Goal: Contribute content: Contribute content

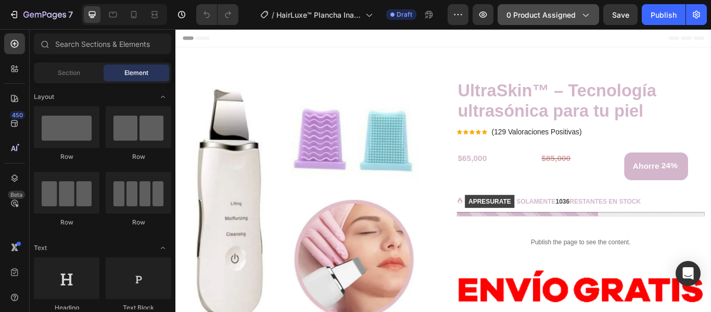
click at [581, 22] on button "0 product assigned" at bounding box center [549, 14] width 102 height 21
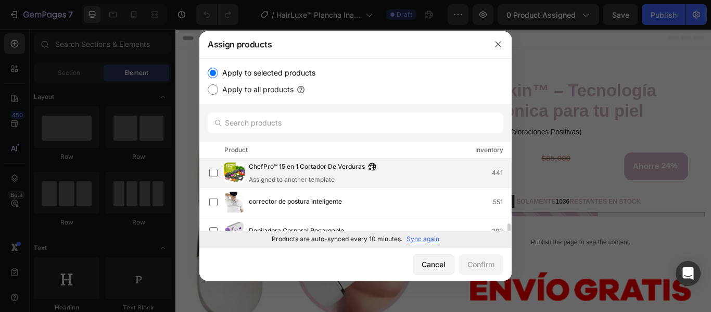
scroll to position [52, 0]
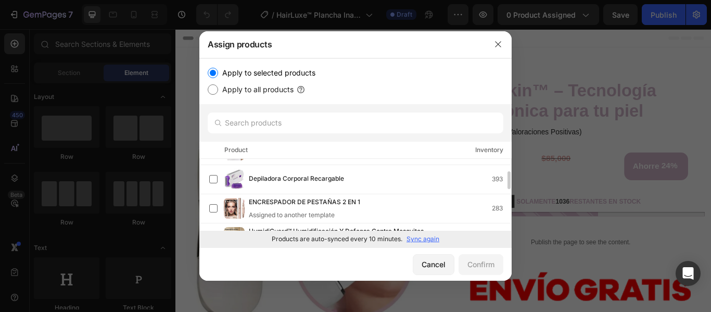
click at [422, 240] on p "Sync again" at bounding box center [423, 238] width 33 height 9
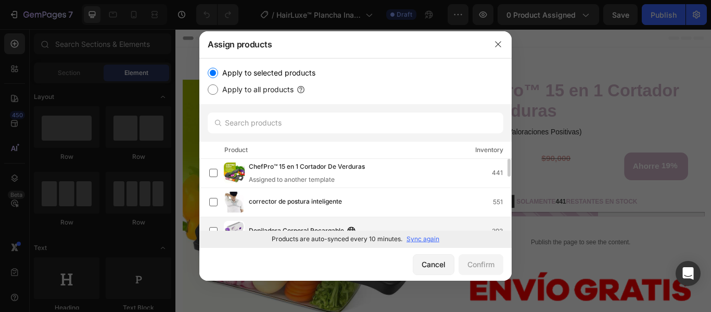
scroll to position [104, 0]
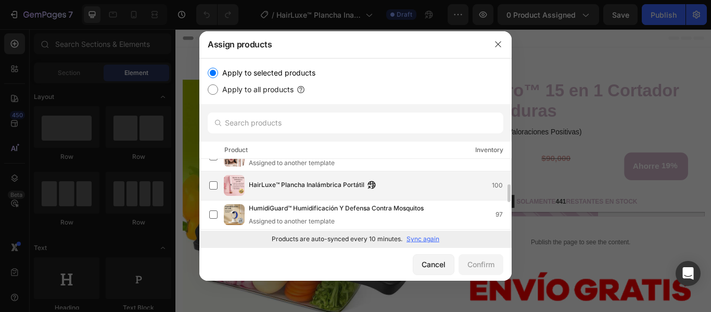
click at [297, 193] on div "HairLuxe™ Plancha Inalámbrica Portátil 100" at bounding box center [360, 185] width 302 height 21
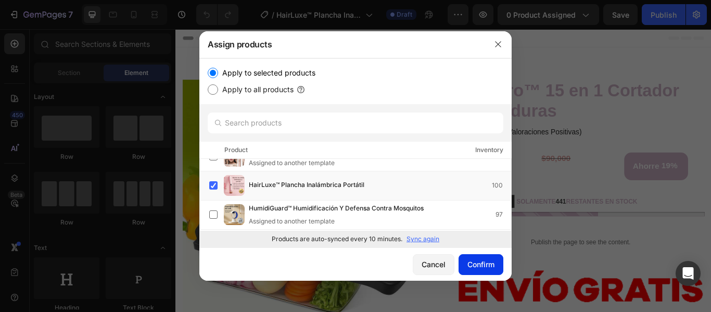
click at [471, 263] on div "Confirm" at bounding box center [481, 264] width 27 height 11
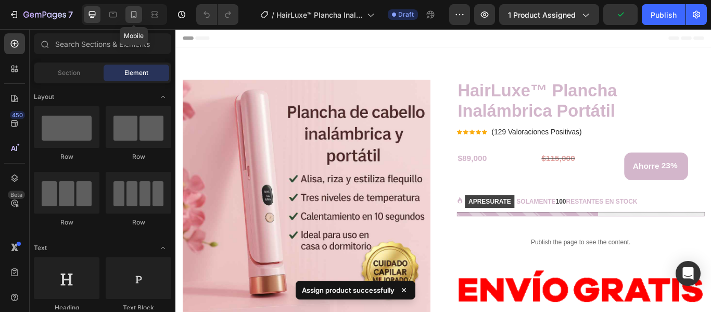
click at [133, 15] on icon at bounding box center [134, 14] width 10 height 10
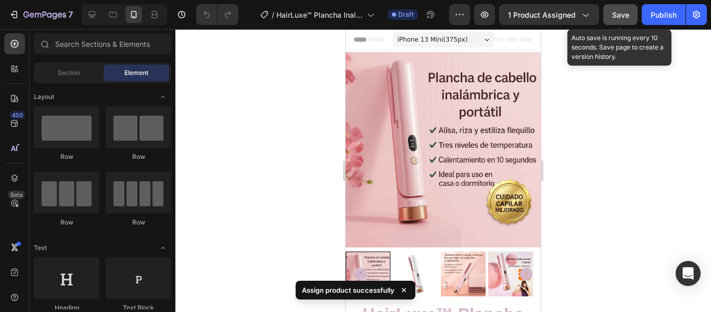
click at [628, 19] on span "Save" at bounding box center [620, 14] width 17 height 9
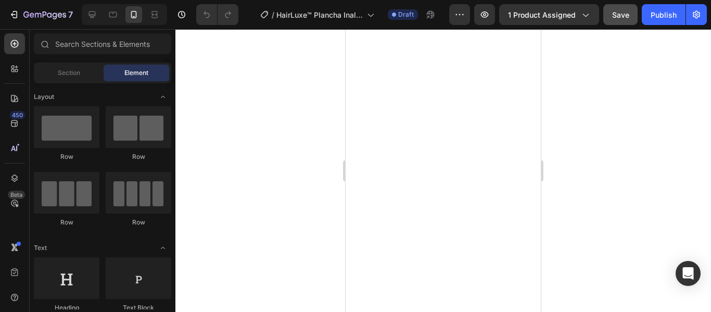
scroll to position [677, 0]
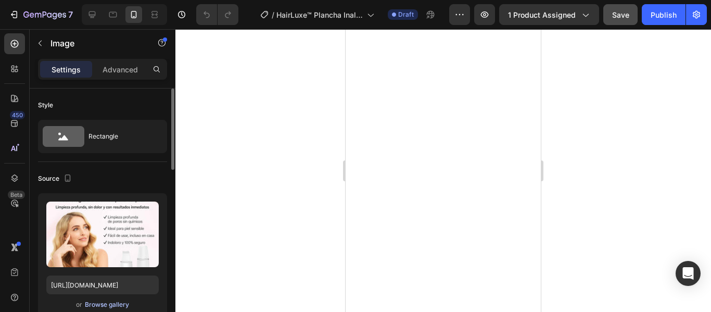
click at [105, 309] on div "Browse gallery" at bounding box center [107, 304] width 44 height 9
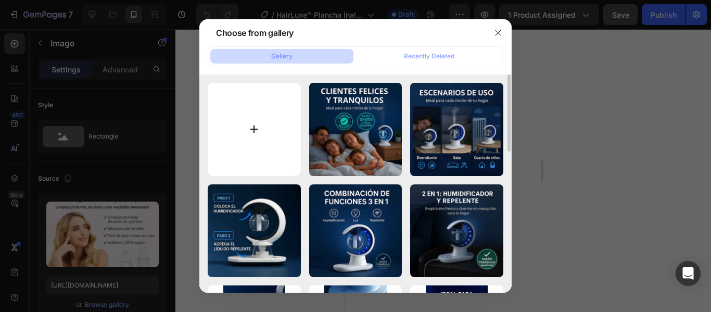
click at [253, 138] on input "file" at bounding box center [254, 129] width 93 height 93
type input "C:\fakepath\1_11_11zon.jpg"
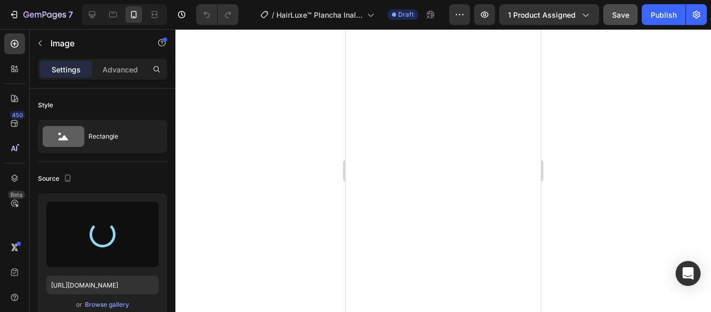
type input "[URL][DOMAIN_NAME]"
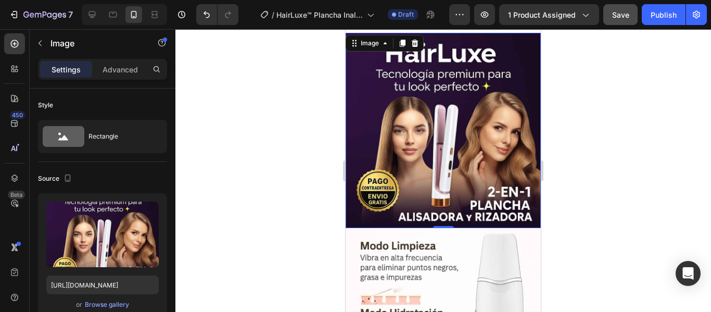
scroll to position [729, 0]
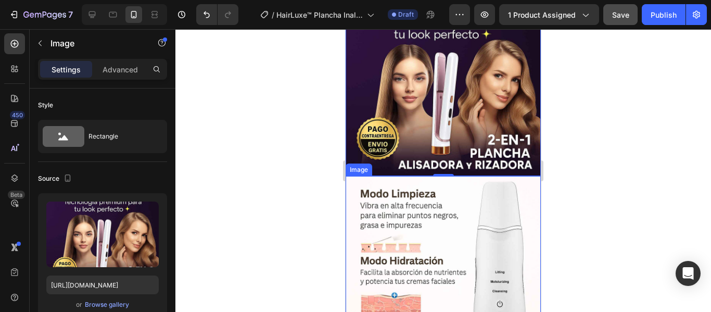
click at [475, 206] on img at bounding box center [443, 273] width 195 height 195
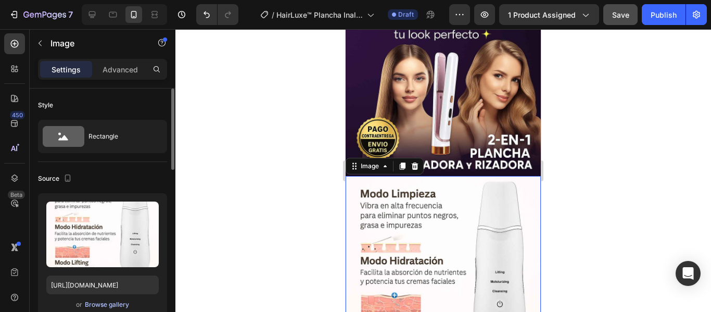
click at [91, 301] on div "Browse gallery" at bounding box center [107, 304] width 44 height 9
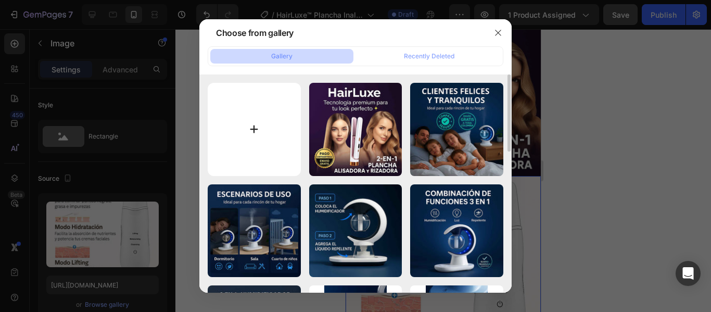
click at [231, 145] on input "file" at bounding box center [254, 129] width 93 height 93
type input "C:\fakepath\2_10_11zon.jpg"
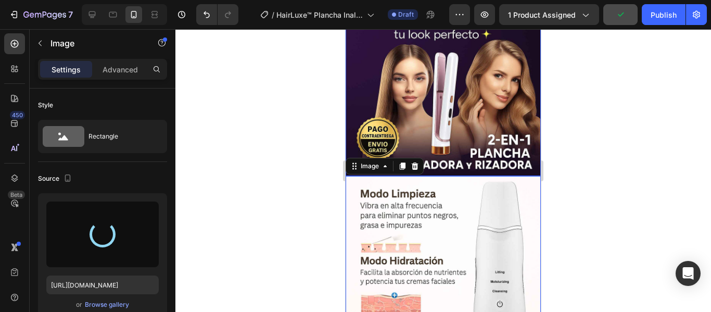
type input "[URL][DOMAIN_NAME]"
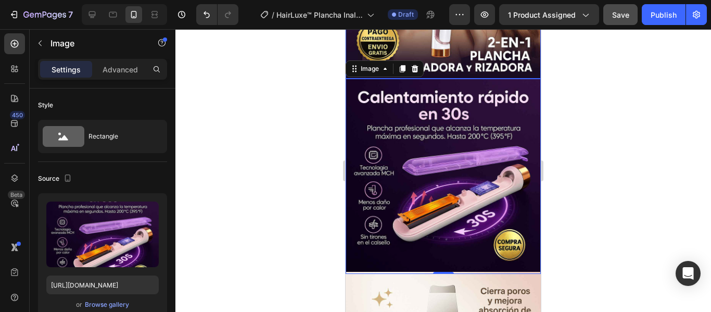
scroll to position [833, 0]
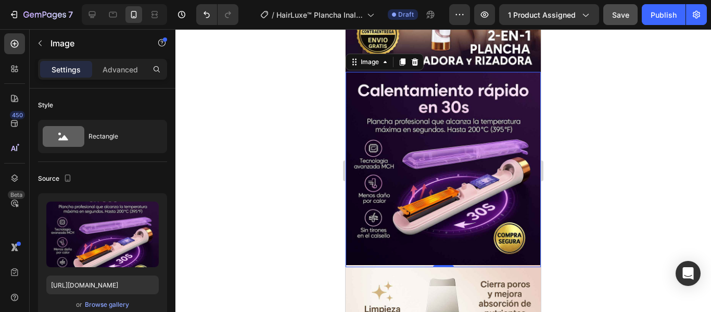
click at [621, 134] on div at bounding box center [443, 170] width 536 height 283
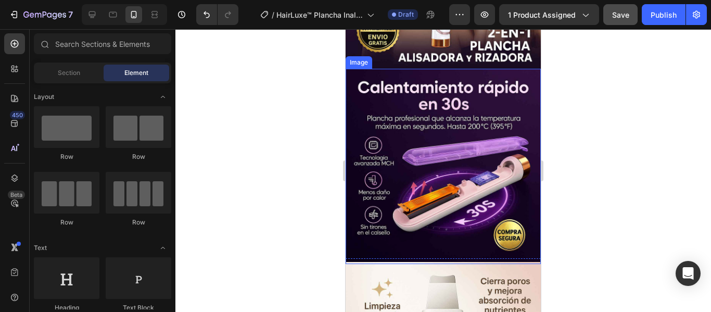
scroll to position [937, 0]
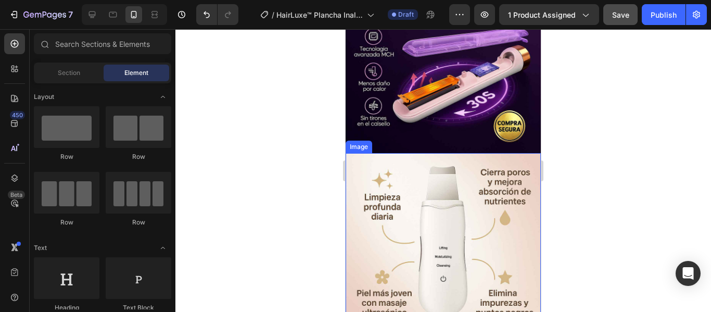
click at [469, 166] on img at bounding box center [443, 250] width 195 height 195
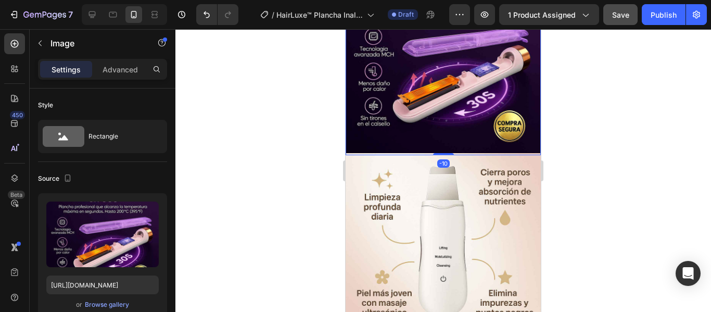
click at [461, 87] on img at bounding box center [443, 57] width 195 height 195
click at [116, 65] on p "Advanced" at bounding box center [120, 69] width 35 height 11
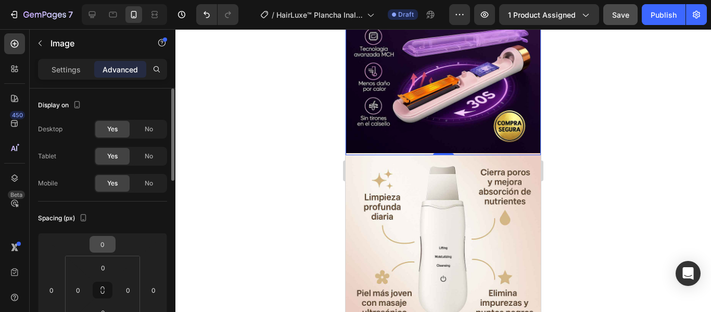
scroll to position [52, 0]
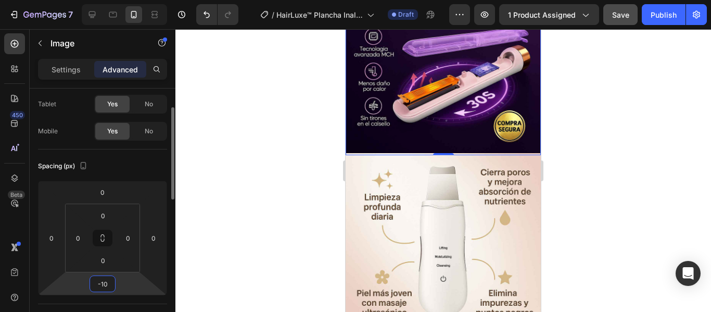
click at [98, 287] on input "-10" at bounding box center [102, 284] width 21 height 16
type input "0"
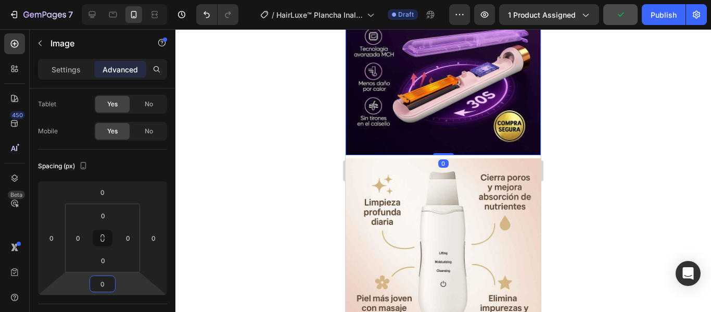
click at [571, 175] on div at bounding box center [443, 170] width 536 height 283
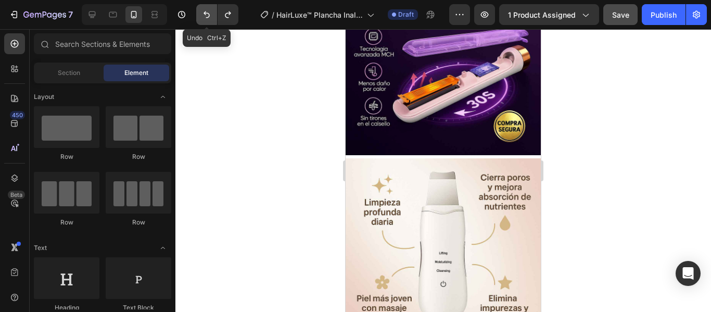
click at [209, 13] on icon "Undo/Redo" at bounding box center [206, 14] width 10 height 10
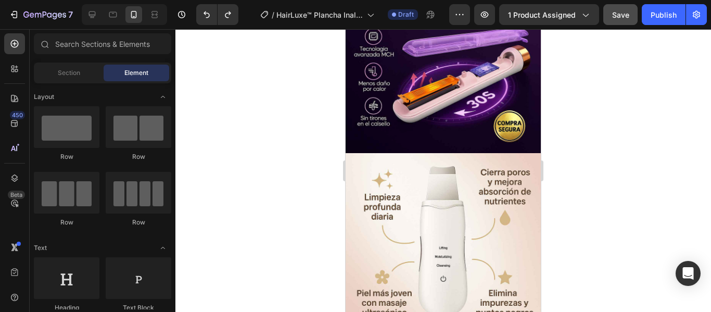
click at [562, 222] on div at bounding box center [443, 170] width 536 height 283
click at [461, 190] on img at bounding box center [443, 250] width 195 height 195
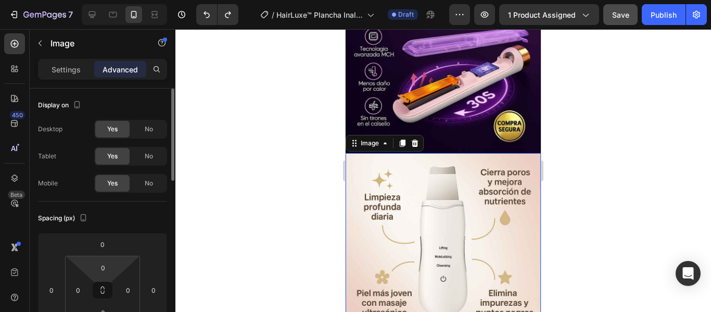
scroll to position [104, 0]
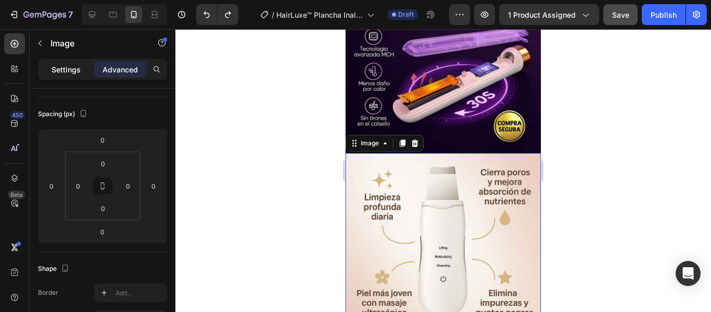
click at [58, 64] on p "Settings" at bounding box center [66, 69] width 29 height 11
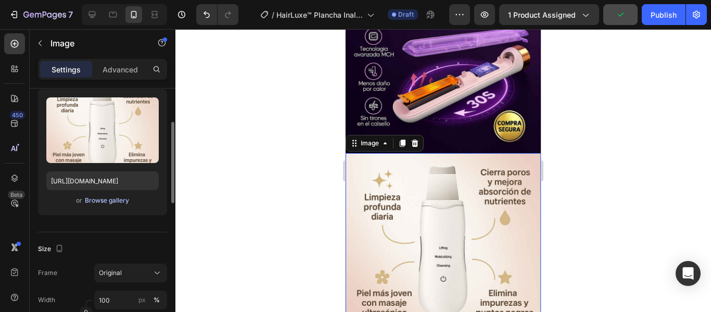
click at [96, 199] on div "Browse gallery" at bounding box center [107, 200] width 44 height 9
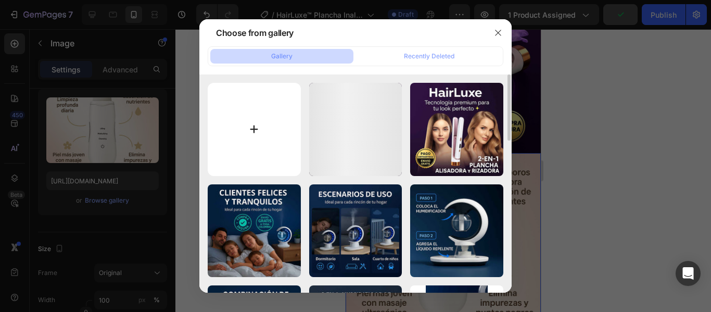
click at [249, 131] on input "file" at bounding box center [254, 129] width 93 height 93
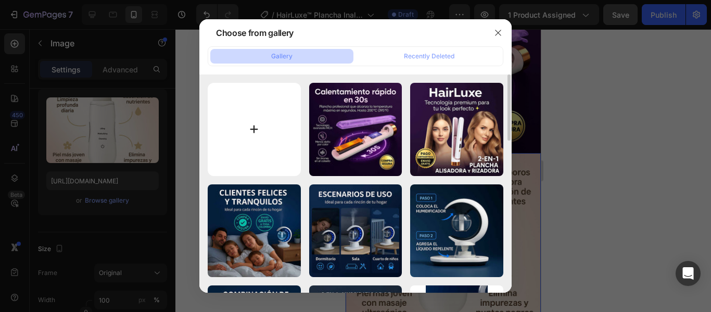
type input "C:\fakepath\3_9_11zon.jpg"
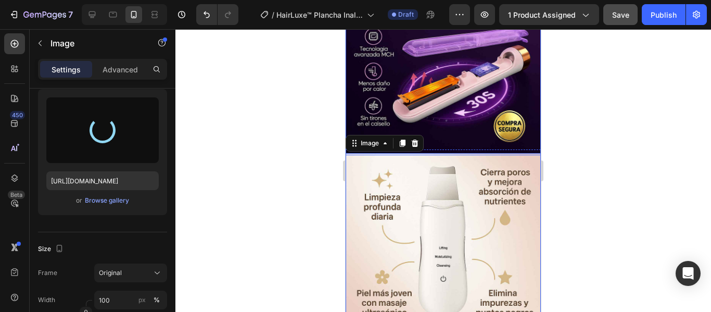
type input "[URL][DOMAIN_NAME]"
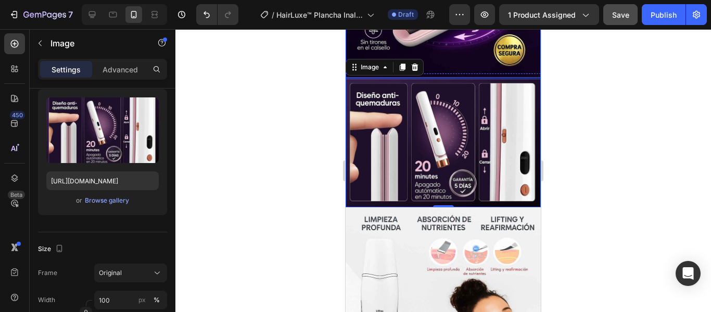
scroll to position [1041, 0]
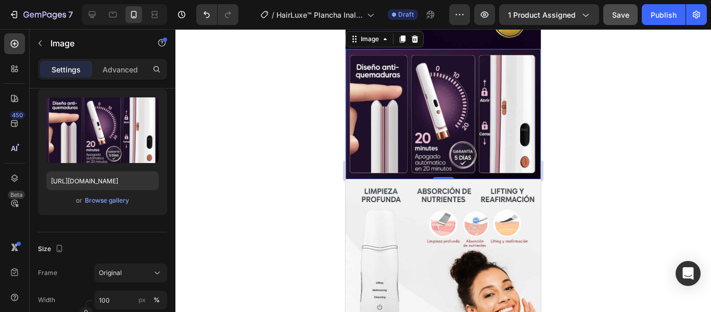
click at [600, 117] on div at bounding box center [443, 170] width 536 height 283
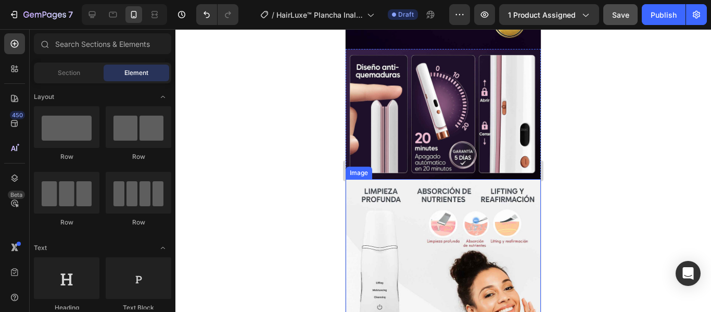
click at [426, 189] on img at bounding box center [443, 276] width 195 height 195
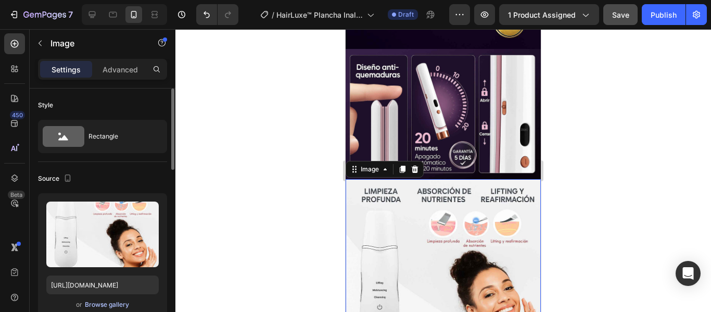
click at [93, 306] on div "Browse gallery" at bounding box center [107, 304] width 44 height 9
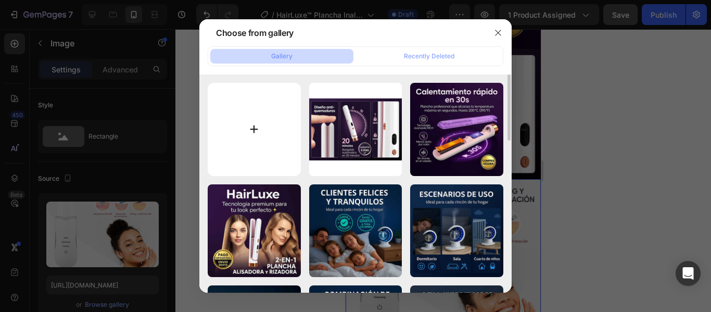
click at [275, 122] on input "file" at bounding box center [254, 129] width 93 height 93
type input "C:\fakepath\4_8_11zon.jpg"
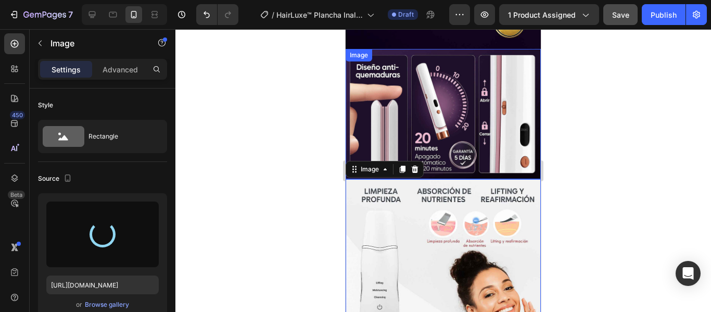
type input "[URL][DOMAIN_NAME]"
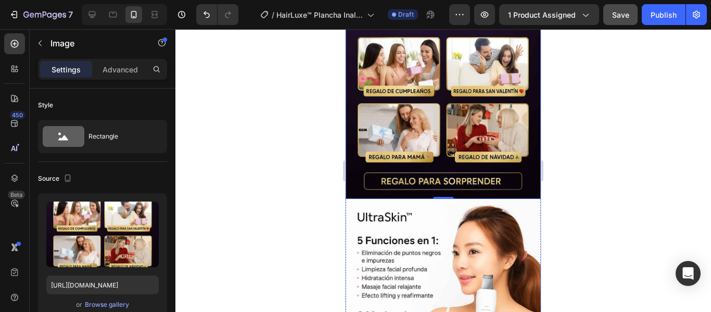
scroll to position [1250, 0]
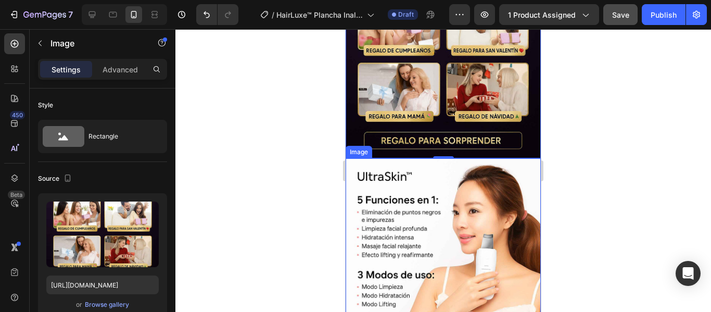
click at [450, 174] on img at bounding box center [443, 255] width 195 height 195
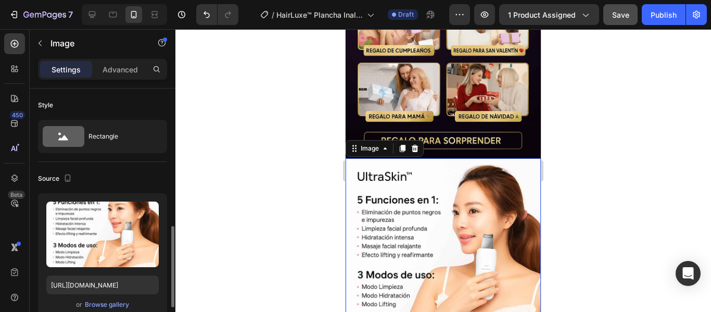
scroll to position [104, 0]
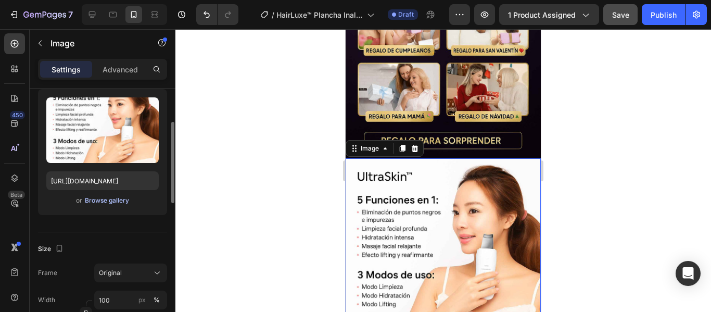
click at [110, 200] on div "Browse gallery" at bounding box center [107, 200] width 44 height 9
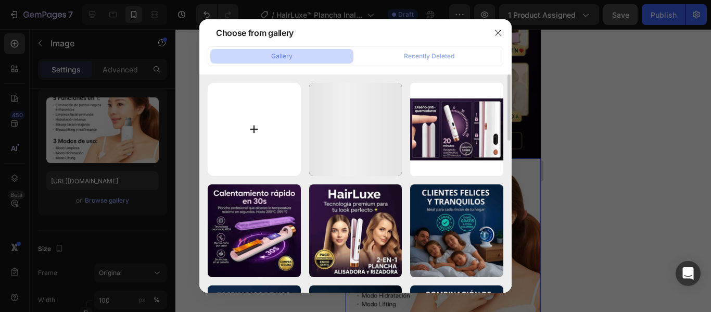
click at [237, 129] on input "file" at bounding box center [254, 129] width 93 height 93
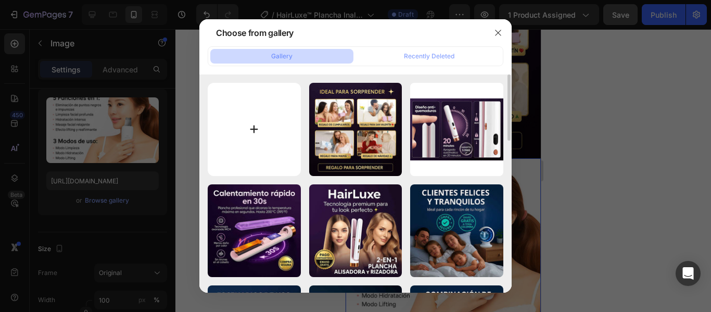
type input "C:\fakepath\5_7_11zon.jpg"
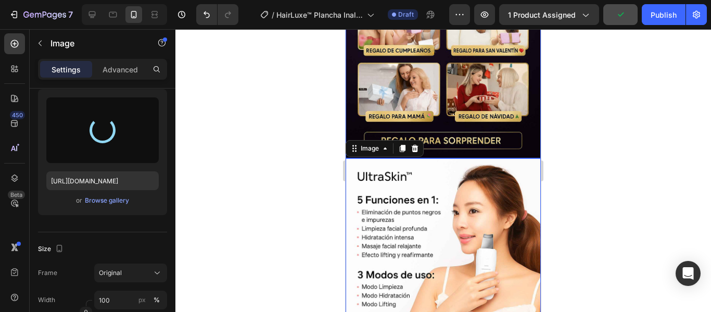
type input "[URL][DOMAIN_NAME]"
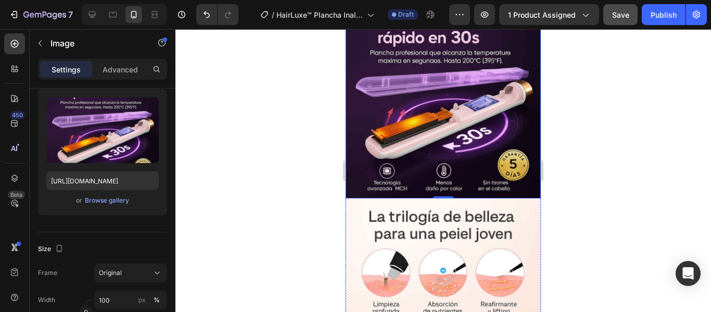
scroll to position [1406, 0]
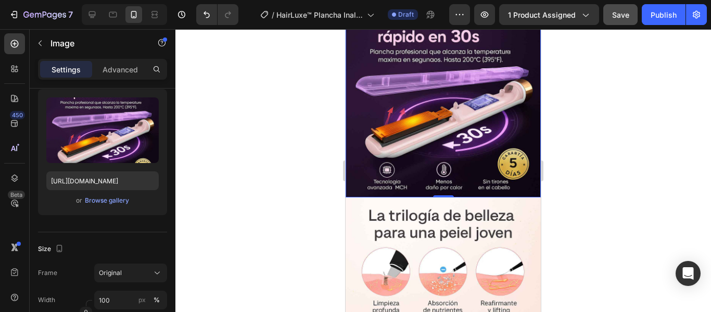
click at [571, 141] on div at bounding box center [443, 170] width 536 height 283
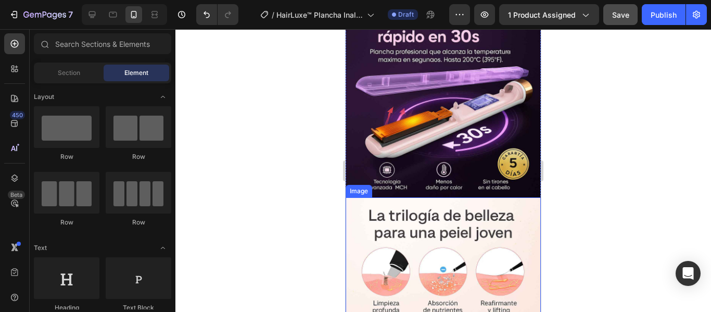
click at [450, 226] on img at bounding box center [443, 294] width 195 height 195
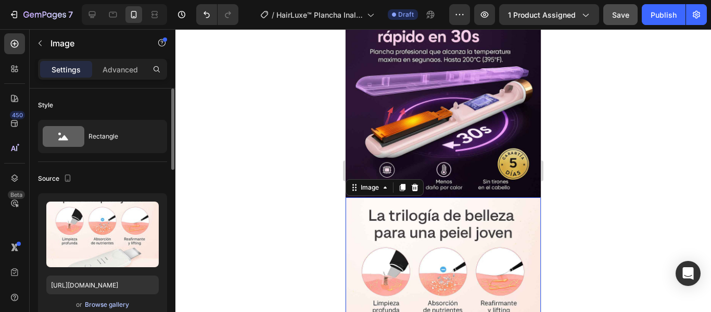
click at [99, 304] on div "Browse gallery" at bounding box center [107, 304] width 44 height 9
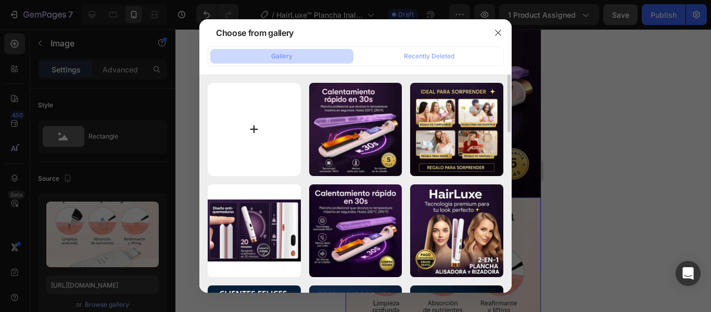
click at [238, 111] on input "file" at bounding box center [254, 129] width 93 height 93
type input "C:\fakepath\6_6_11zon.jpg"
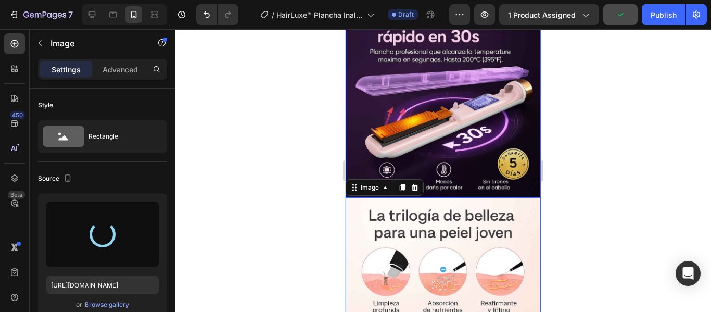
type input "[URL][DOMAIN_NAME]"
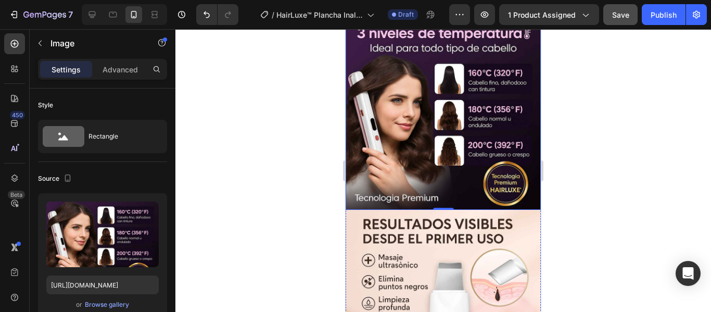
scroll to position [1614, 0]
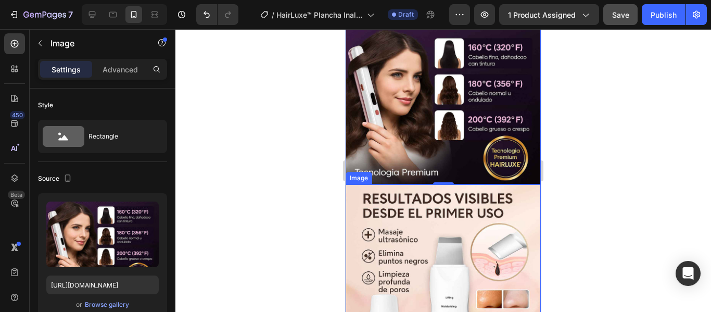
click at [405, 184] on img at bounding box center [443, 281] width 195 height 195
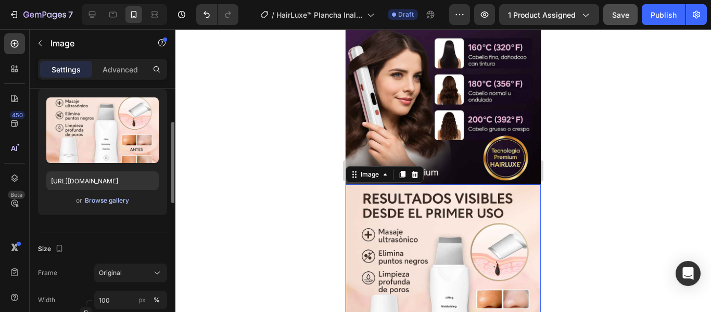
click at [98, 203] on div "Browse gallery" at bounding box center [107, 200] width 44 height 9
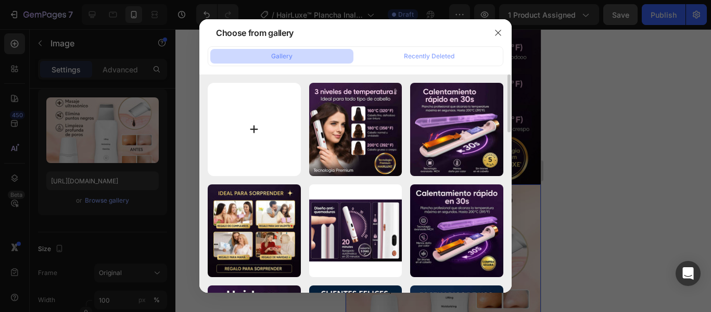
click at [257, 138] on input "file" at bounding box center [254, 129] width 93 height 93
type input "C:\fakepath\7_5_11zon.jpg"
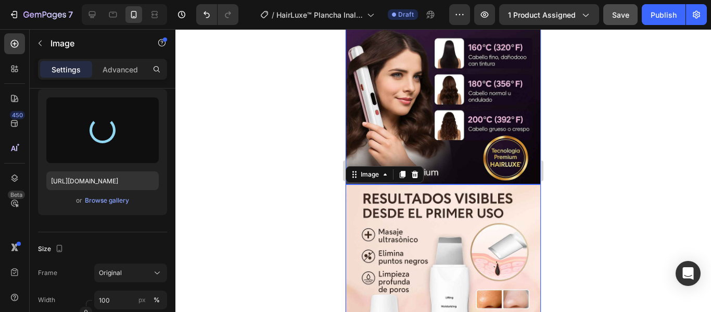
type input "[URL][DOMAIN_NAME]"
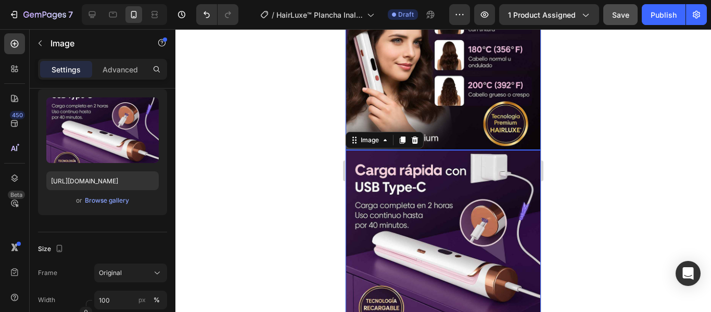
scroll to position [1666, 0]
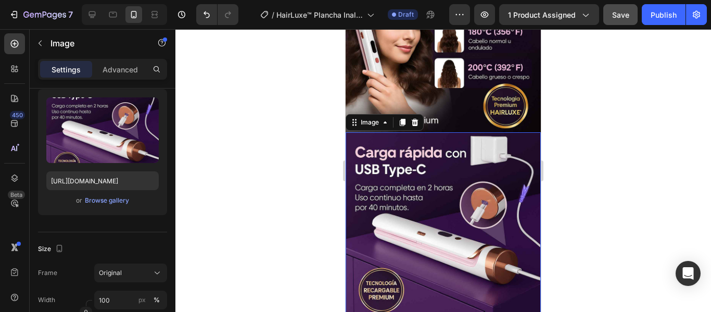
click at [667, 161] on div at bounding box center [443, 170] width 536 height 283
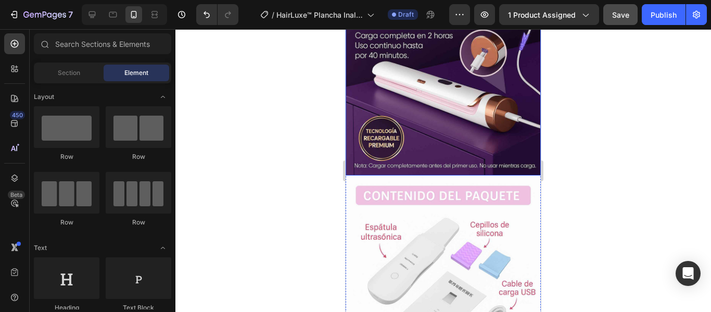
scroll to position [1822, 0]
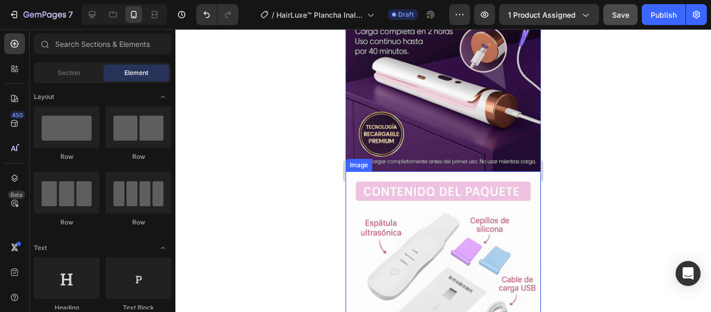
click at [447, 171] on img at bounding box center [443, 268] width 195 height 195
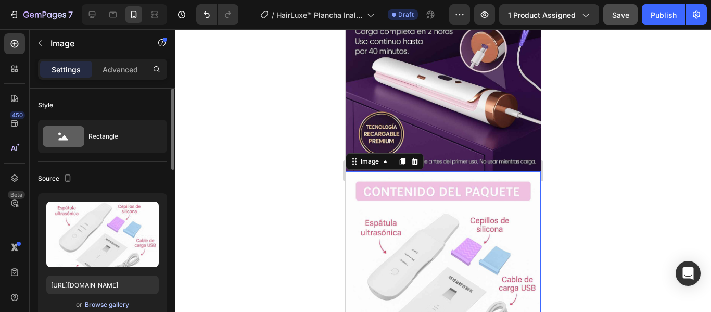
click at [99, 302] on div "Browse gallery" at bounding box center [107, 304] width 44 height 9
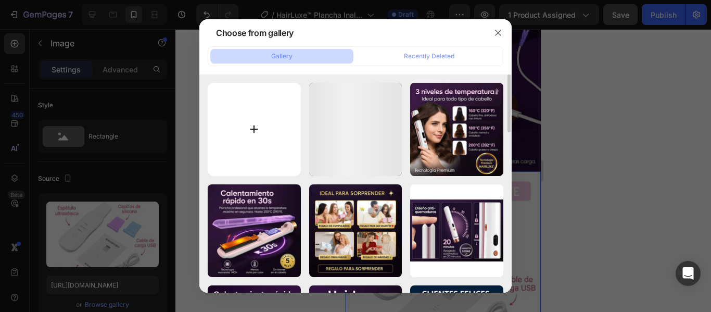
click at [271, 123] on input "file" at bounding box center [254, 129] width 93 height 93
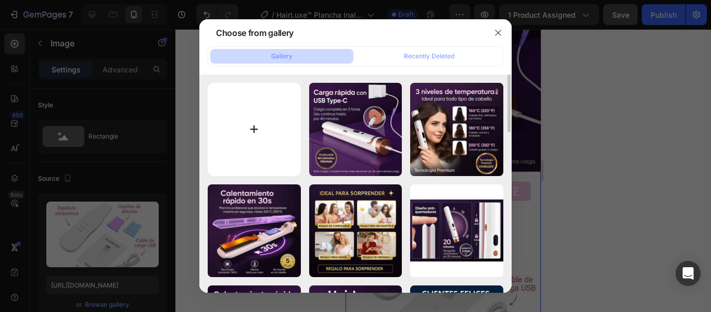
type input "C:\fakepath\8_4_11zon.jpg"
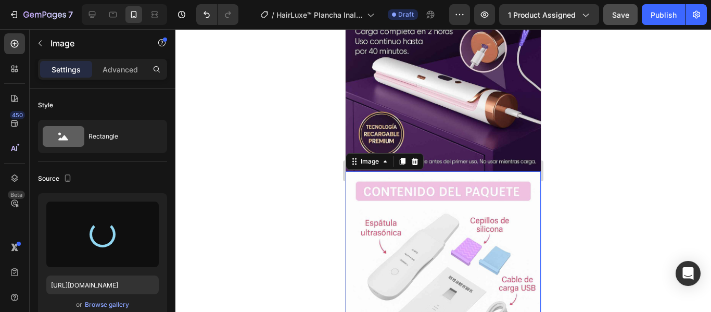
type input "[URL][DOMAIN_NAME]"
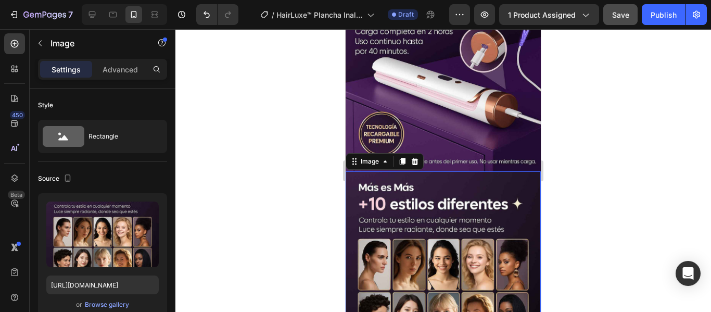
scroll to position [1874, 0]
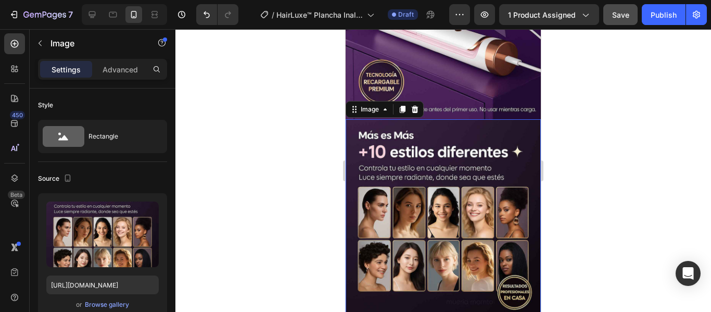
click at [572, 145] on div at bounding box center [443, 170] width 536 height 283
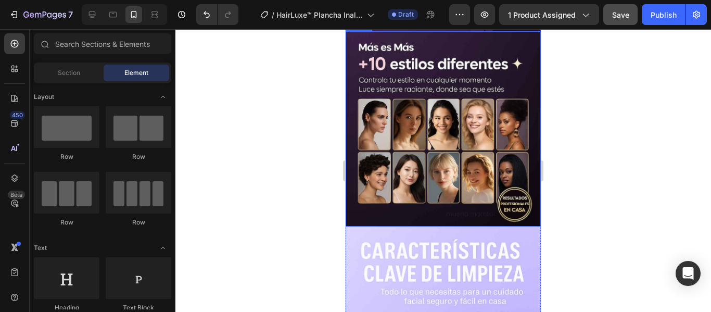
scroll to position [2031, 0]
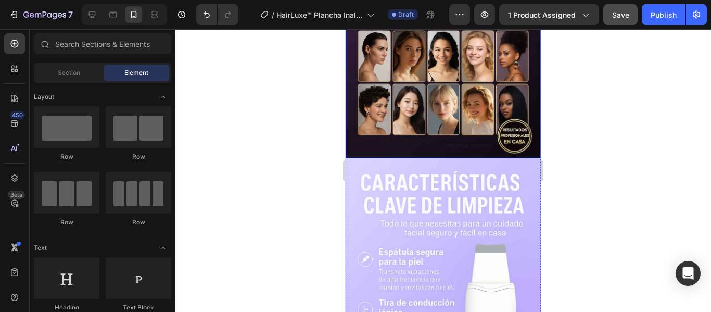
click at [413, 177] on img at bounding box center [443, 304] width 195 height 293
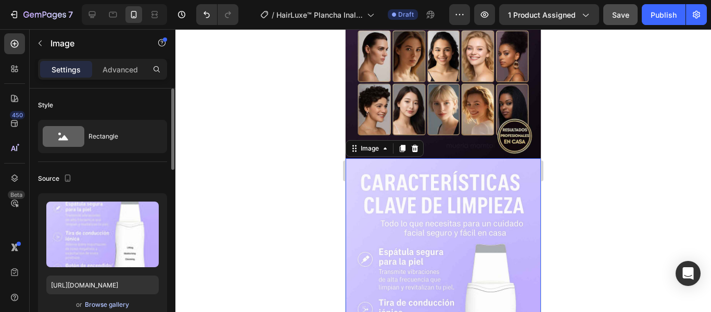
click at [100, 301] on div "Browse gallery" at bounding box center [107, 304] width 44 height 9
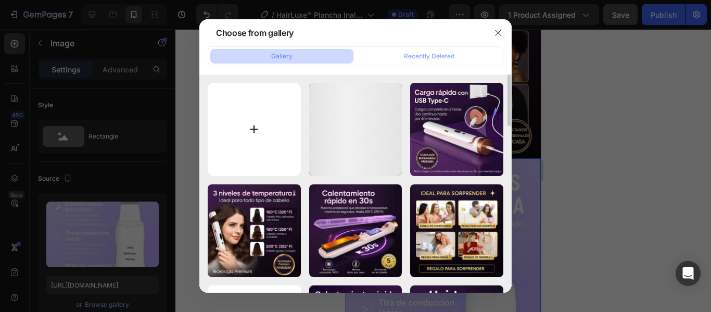
click at [257, 137] on input "file" at bounding box center [254, 129] width 93 height 93
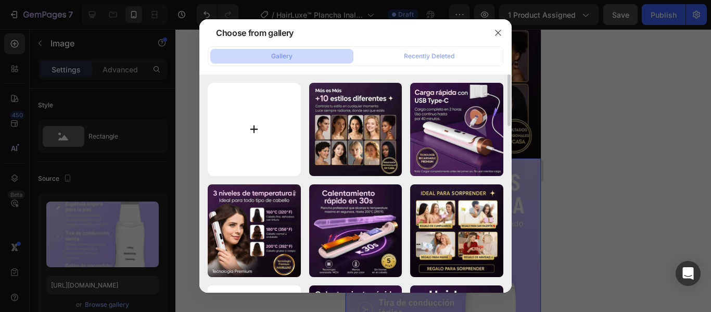
type input "C:\fakepath\9_3_11zon.jpg"
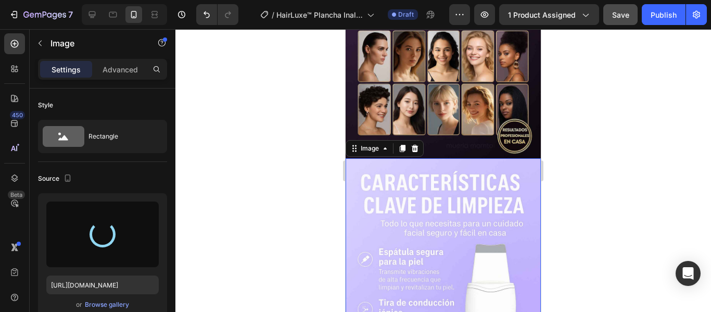
type input "[URL][DOMAIN_NAME]"
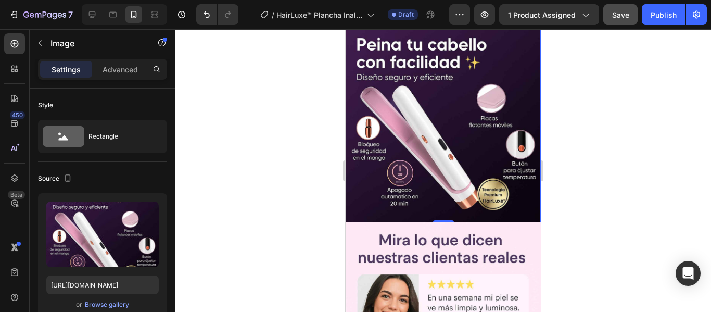
scroll to position [2187, 0]
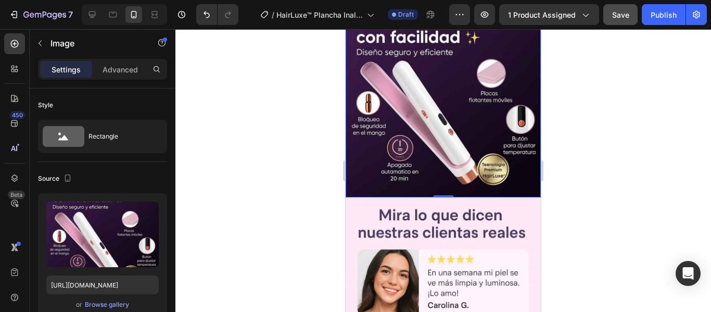
click at [520, 132] on img at bounding box center [443, 99] width 195 height 195
click at [628, 158] on div at bounding box center [443, 170] width 536 height 283
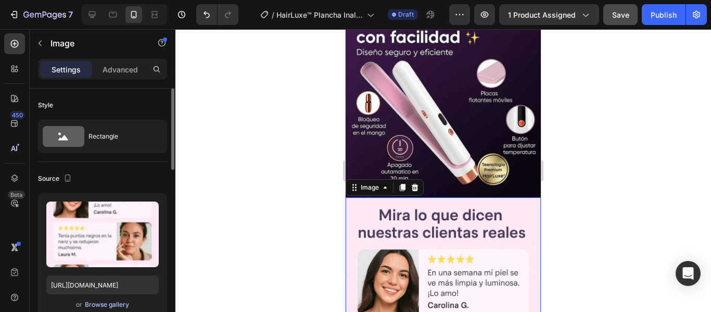
click at [100, 305] on div "Browse gallery" at bounding box center [107, 304] width 44 height 9
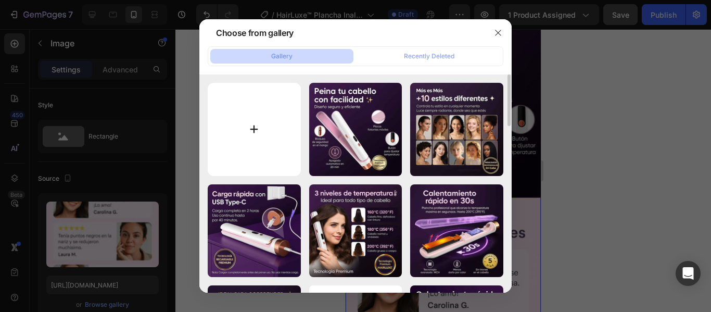
click at [272, 141] on input "file" at bounding box center [254, 129] width 93 height 93
type input "C:\fakepath\10_2_11zon.jpg"
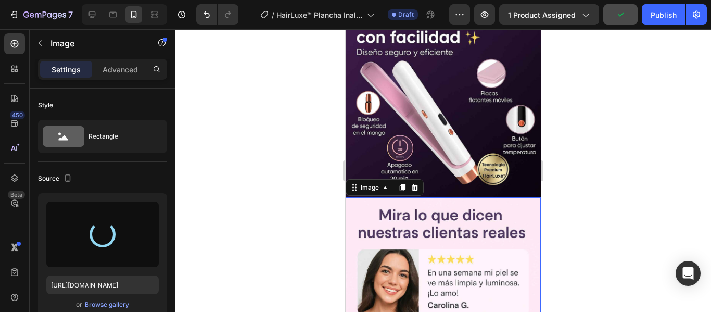
type input "[URL][DOMAIN_NAME]"
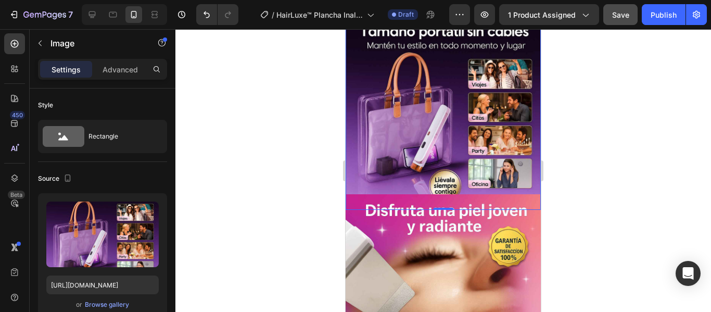
scroll to position [2447, 0]
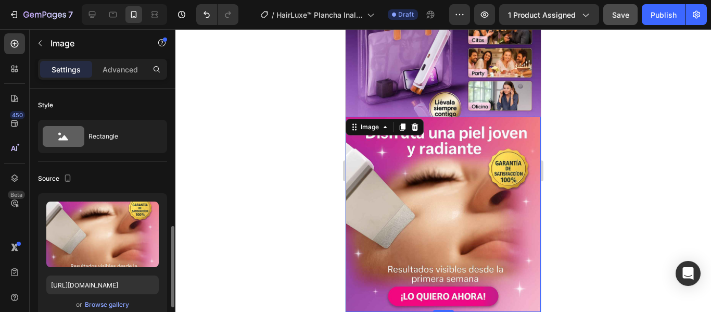
click at [459, 156] on img at bounding box center [443, 214] width 195 height 195
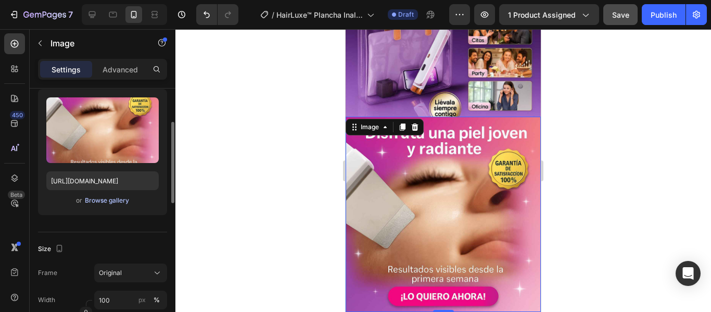
click at [89, 196] on div "Browse gallery" at bounding box center [107, 200] width 44 height 9
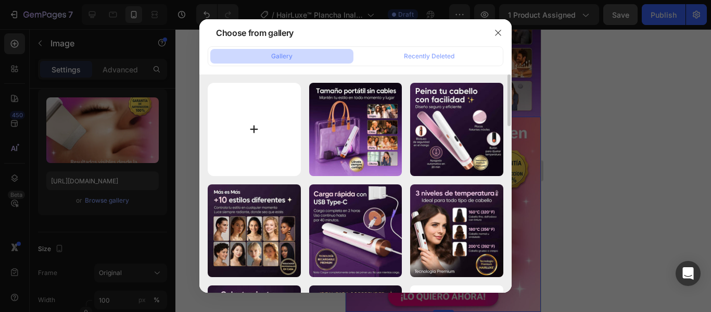
click at [255, 147] on input "file" at bounding box center [254, 129] width 93 height 93
type input "C:\fakepath\11_1_11zon.jpg"
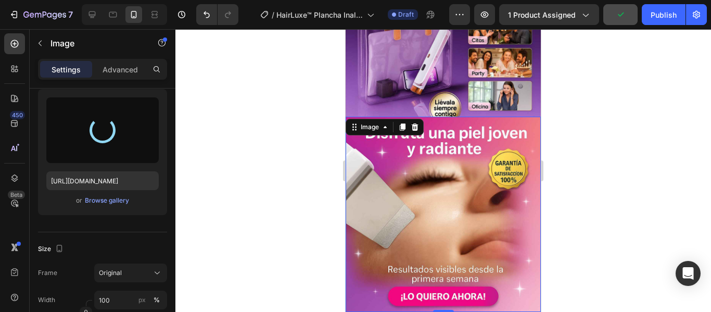
type input "[URL][DOMAIN_NAME]"
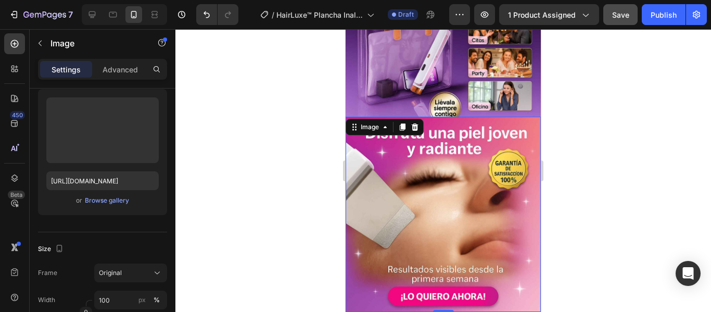
click at [594, 153] on div at bounding box center [443, 170] width 536 height 283
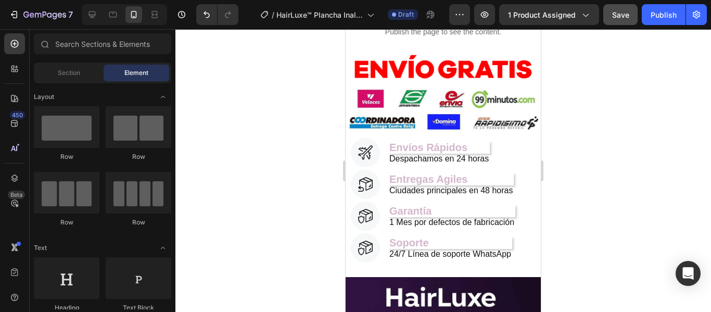
scroll to position [601, 0]
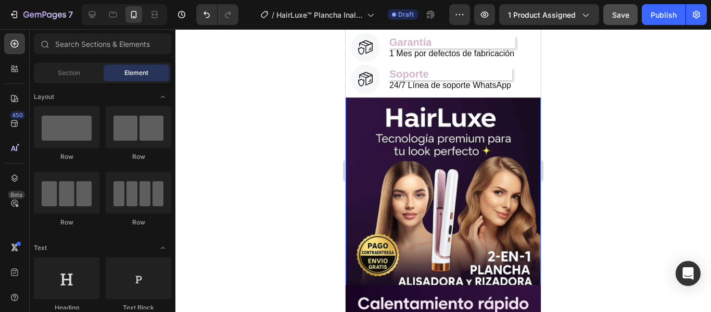
click at [366, 146] on img at bounding box center [443, 194] width 195 height 195
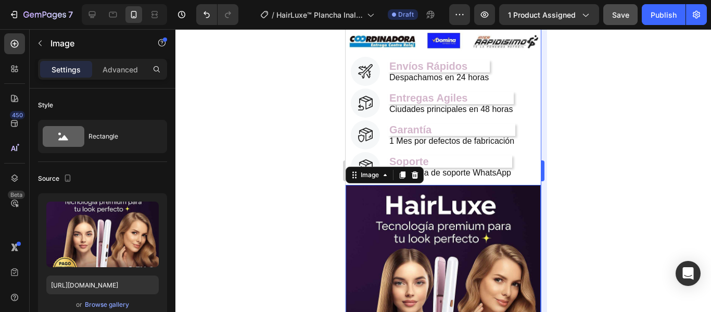
scroll to position [497, 0]
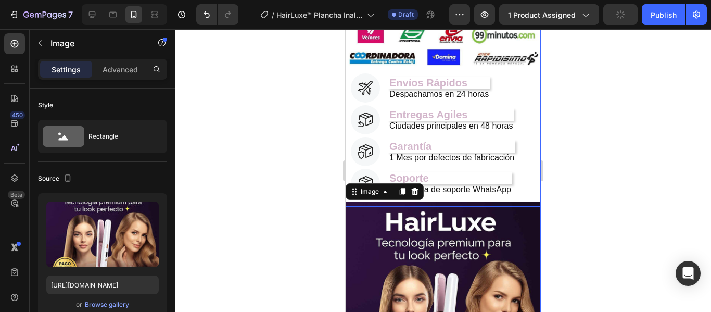
click at [530, 207] on div "HairLuxe™ Plancha Inalámbrica Portátil (P) Title Icon Icon Icon Icon Icon Icon …" at bounding box center [443, 6] width 195 height 399
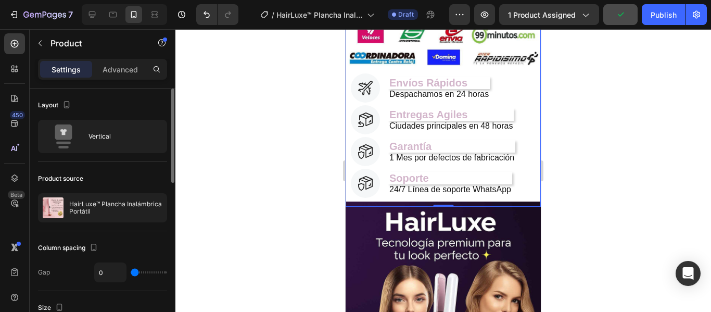
scroll to position [208, 0]
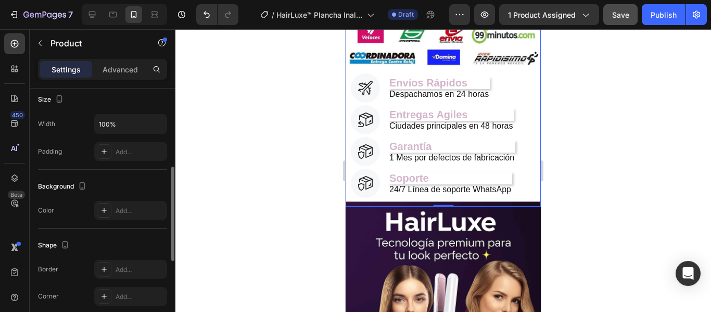
click at [132, 213] on div "Add..." at bounding box center [140, 210] width 49 height 9
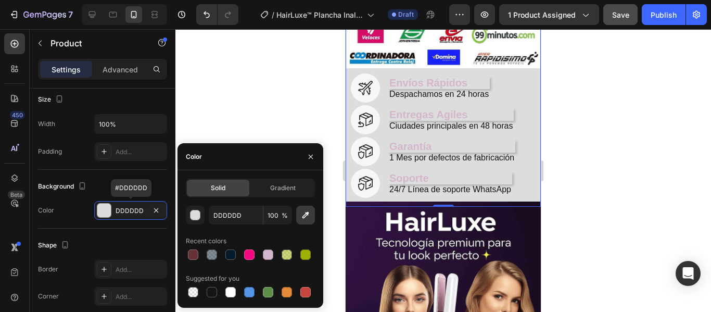
click at [311, 220] on button "button" at bounding box center [305, 215] width 19 height 19
type input "2F1341"
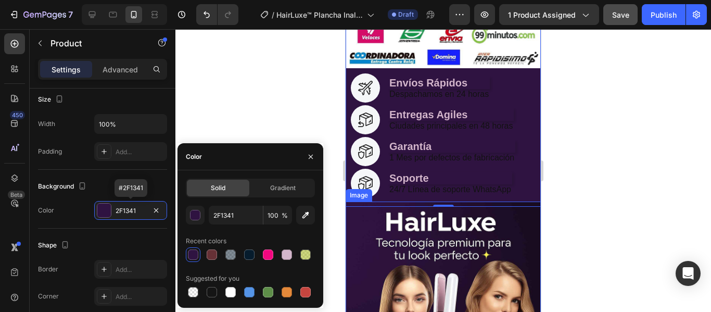
click at [615, 191] on div at bounding box center [443, 170] width 536 height 283
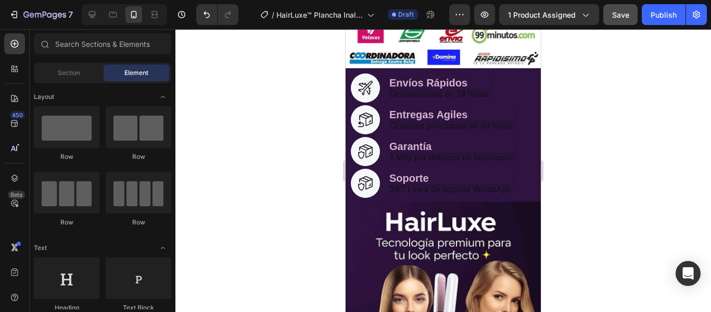
click at [590, 116] on div at bounding box center [443, 170] width 536 height 283
click at [523, 207] on div "HairLuxe™ Plancha Inalámbrica Portátil (P) Title Icon Icon Icon Icon Icon Icon …" at bounding box center [443, 6] width 195 height 399
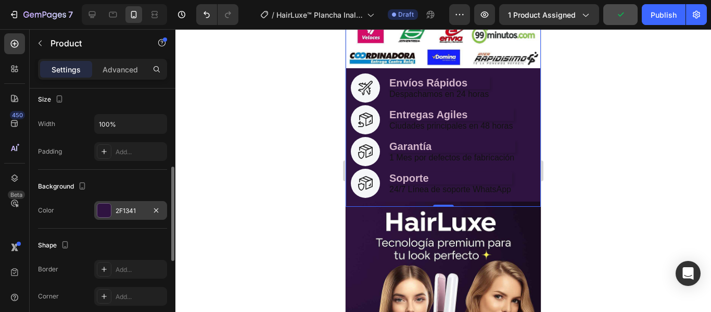
click at [124, 210] on div "2F1341" at bounding box center [131, 210] width 30 height 9
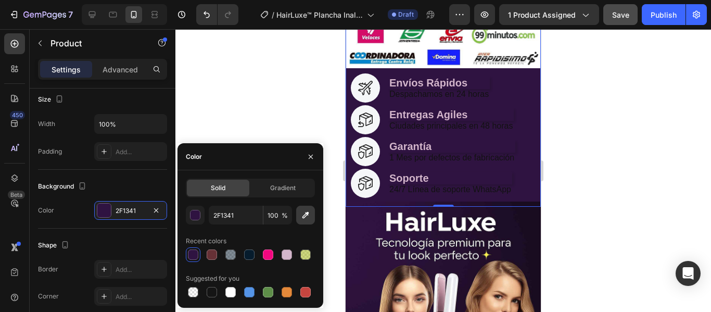
click at [306, 212] on icon "button" at bounding box center [305, 215] width 7 height 7
type input "190D21"
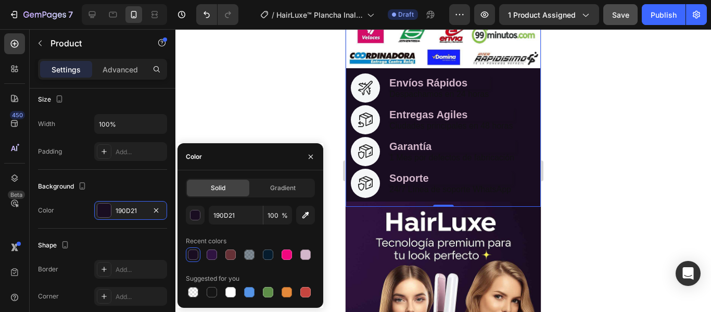
click at [614, 215] on div at bounding box center [443, 170] width 536 height 283
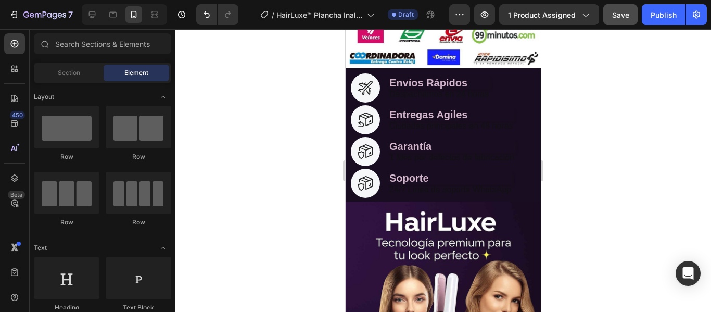
click at [612, 185] on div at bounding box center [443, 170] width 536 height 283
click at [437, 98] on p "Despachamos en 24 horas" at bounding box center [438, 94] width 99 height 8
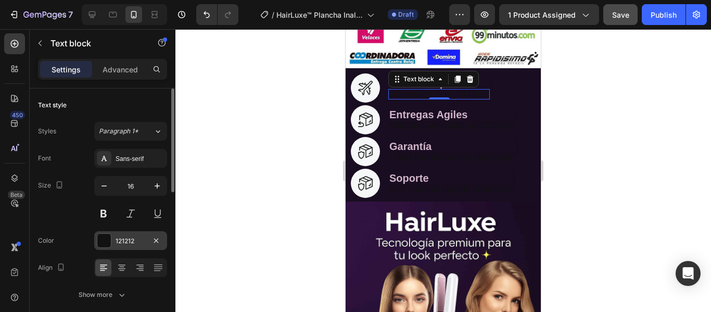
click at [123, 247] on div "121212" at bounding box center [130, 240] width 73 height 19
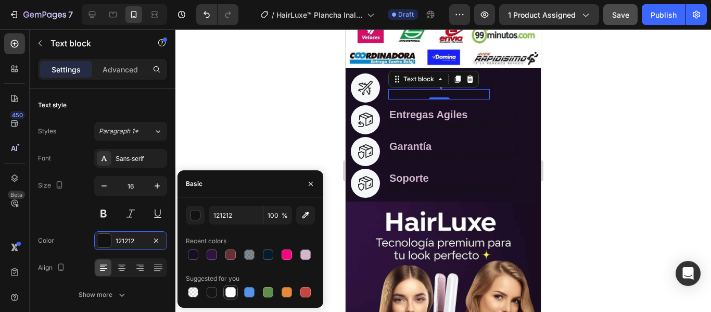
click at [229, 291] on div at bounding box center [230, 292] width 10 height 10
type input "FFFFFF"
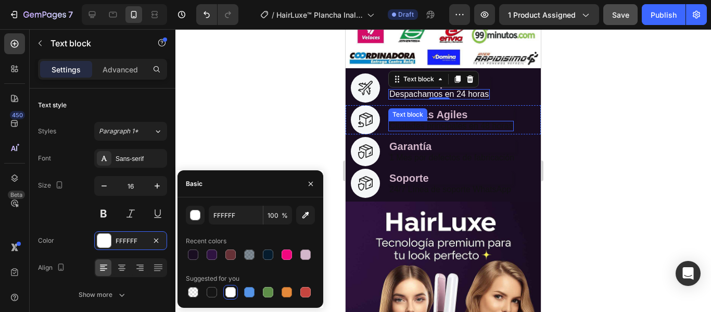
click at [438, 130] on p "Ciudades principales en 48 horas" at bounding box center [450, 126] width 123 height 8
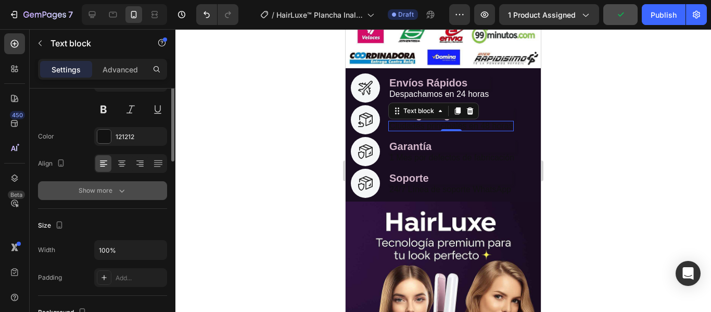
scroll to position [52, 0]
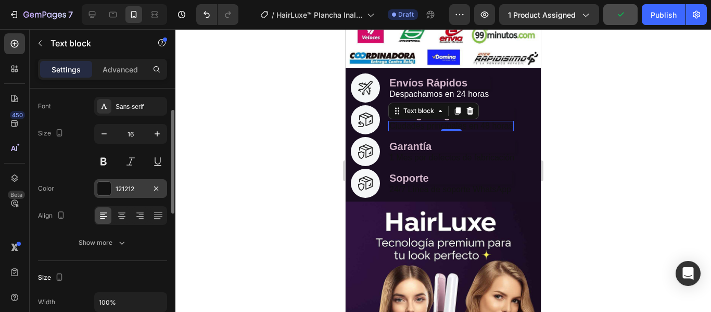
click at [132, 195] on div "121212" at bounding box center [130, 188] width 73 height 19
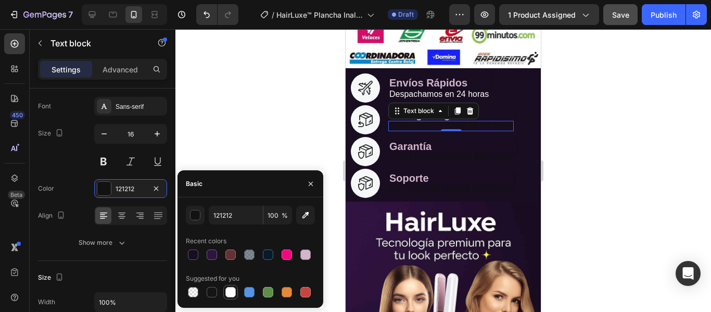
click at [234, 287] on div at bounding box center [230, 292] width 10 height 10
type input "FFFFFF"
click at [616, 182] on div at bounding box center [443, 170] width 536 height 283
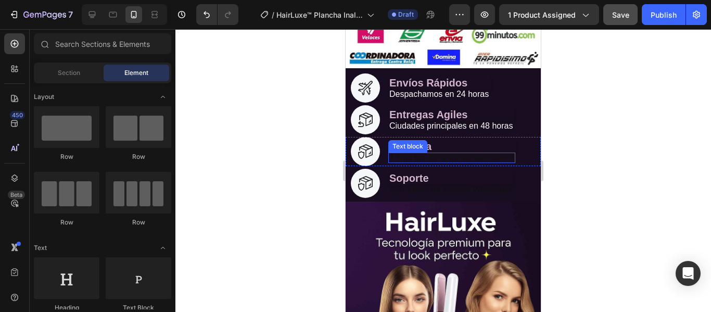
click at [468, 162] on p "1 Mes por defectos de fabricación" at bounding box center [451, 158] width 125 height 8
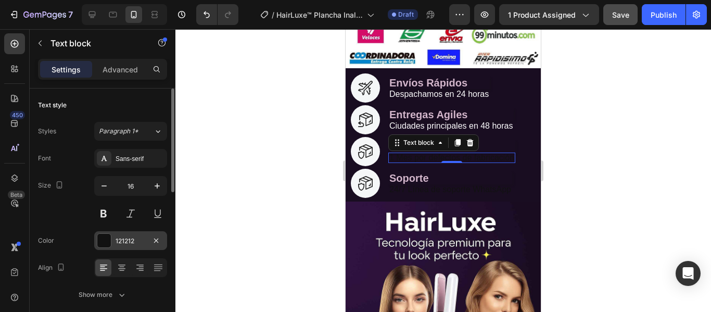
click at [129, 236] on div "121212" at bounding box center [131, 240] width 30 height 9
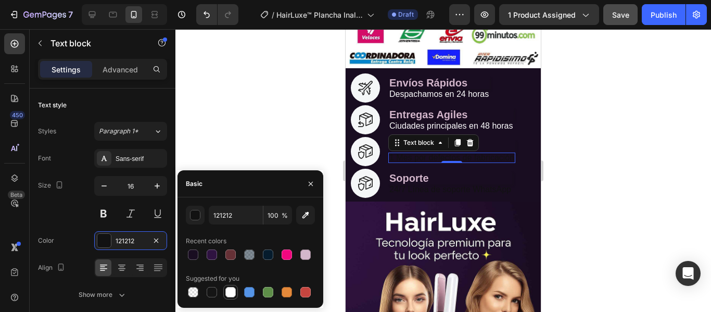
click at [228, 293] on div at bounding box center [230, 292] width 10 height 10
type input "FFFFFF"
click at [642, 183] on div at bounding box center [443, 170] width 536 height 283
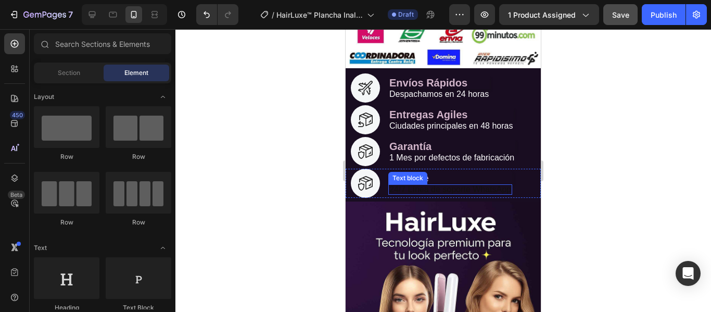
click at [412, 194] on p "24/7 Línea de soporte WhatsApp" at bounding box center [450, 189] width 122 height 8
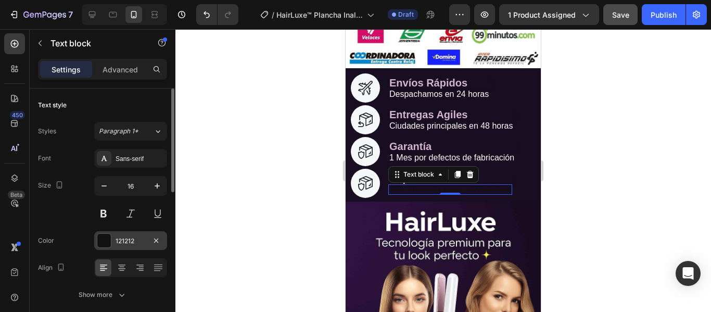
click at [137, 244] on div "121212" at bounding box center [131, 240] width 30 height 9
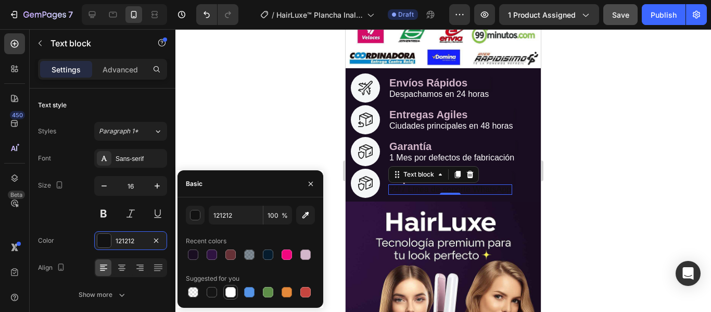
click at [233, 295] on div at bounding box center [230, 292] width 10 height 10
type input "FFFFFF"
click at [594, 201] on div at bounding box center [443, 170] width 536 height 283
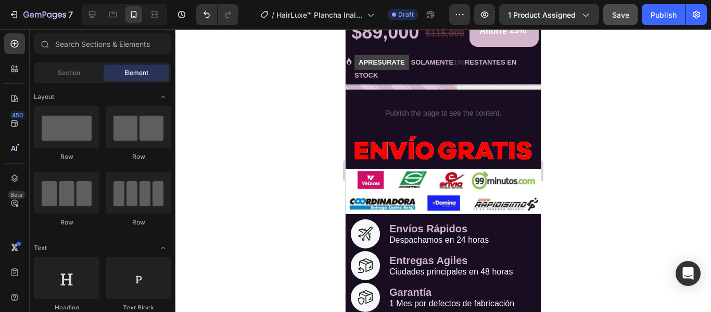
scroll to position [341, 0]
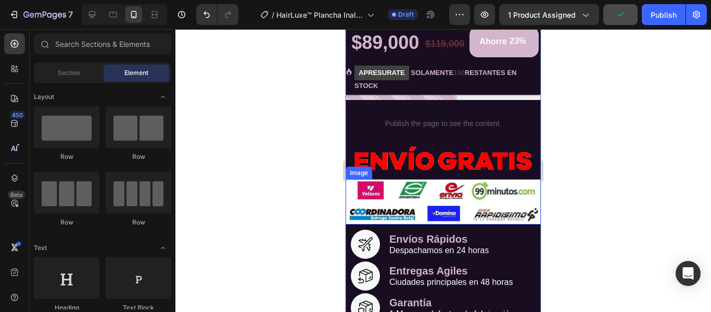
click at [350, 216] on img at bounding box center [443, 201] width 195 height 45
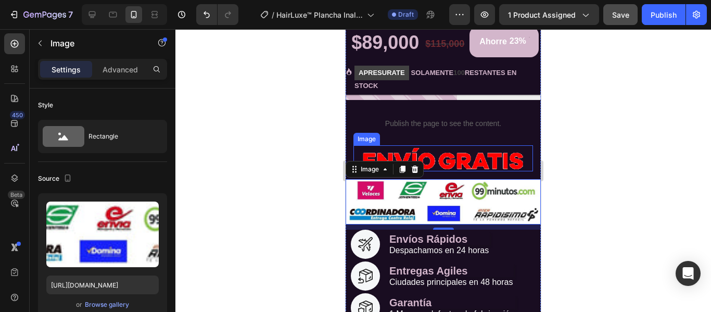
click at [489, 171] on img at bounding box center [444, 158] width 180 height 26
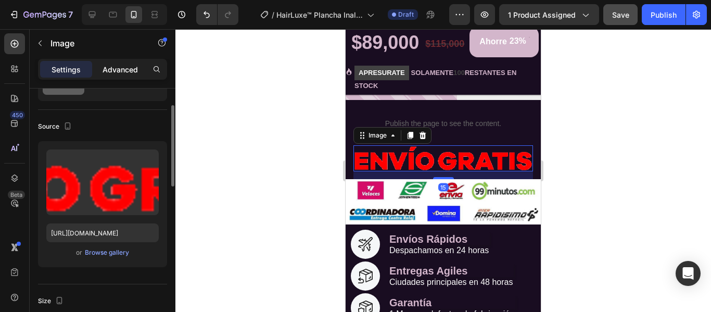
click at [135, 68] on p "Advanced" at bounding box center [120, 69] width 35 height 11
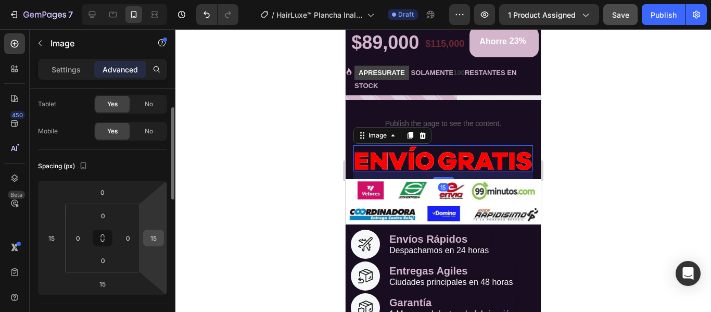
click at [159, 242] on input "15" at bounding box center [154, 238] width 16 height 16
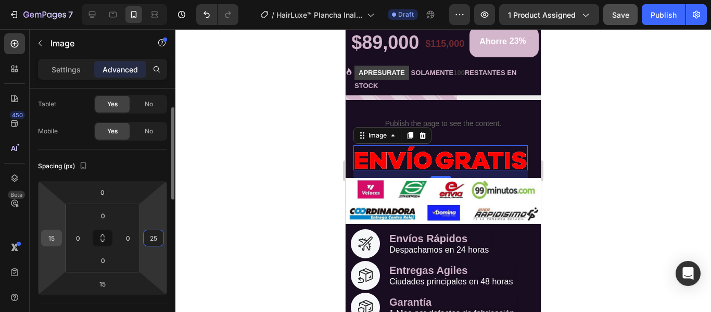
type input "25"
click at [58, 235] on input "15" at bounding box center [52, 238] width 16 height 16
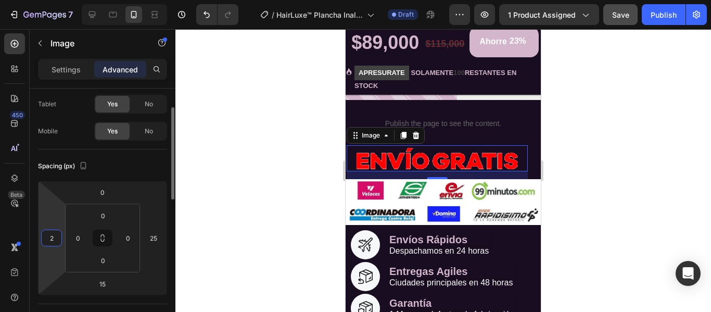
type input "25"
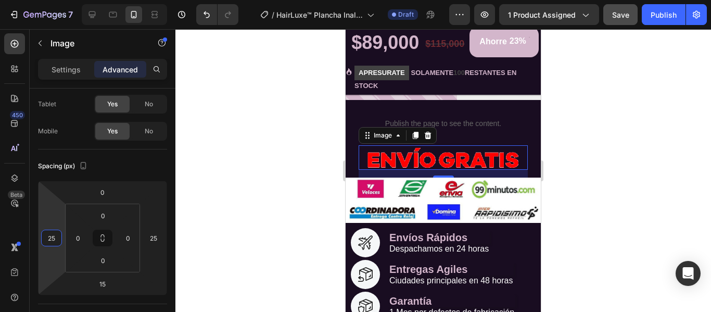
click at [569, 188] on div at bounding box center [443, 170] width 536 height 283
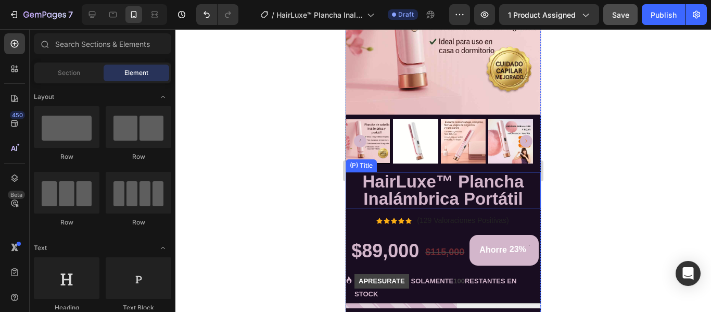
scroll to position [185, 0]
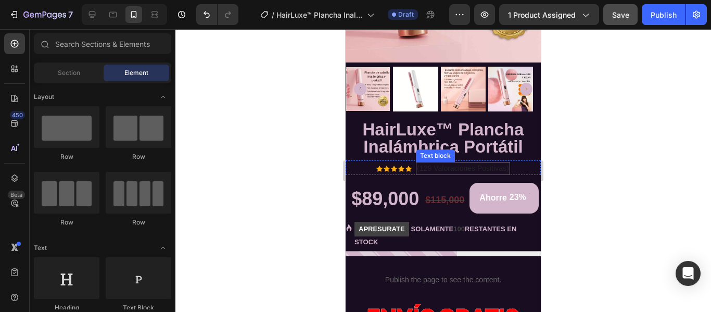
click at [466, 163] on p "(129 Valoraciones Positivas)" at bounding box center [463, 168] width 92 height 11
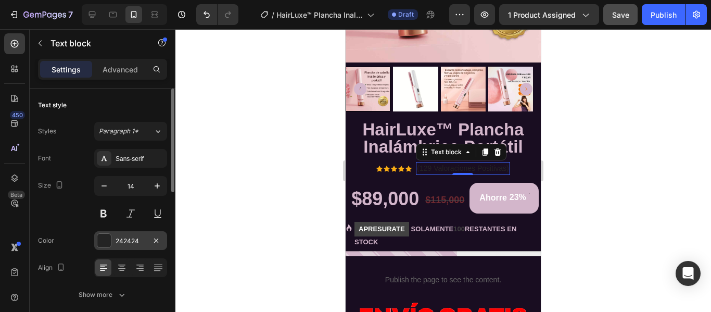
click at [125, 244] on div "242424" at bounding box center [131, 240] width 30 height 9
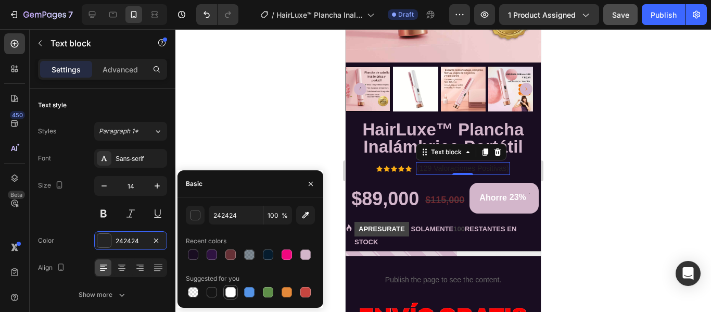
click at [235, 292] on div at bounding box center [230, 292] width 10 height 10
type input "FFFFFF"
click at [662, 131] on div at bounding box center [443, 170] width 536 height 283
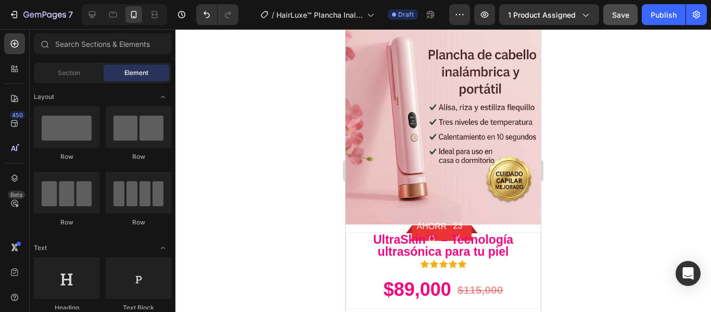
scroll to position [2580, 0]
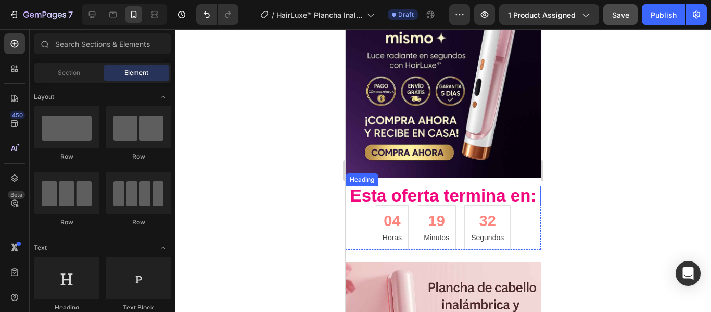
click at [432, 186] on h2 "Esta oferta termina en:" at bounding box center [443, 195] width 195 height 19
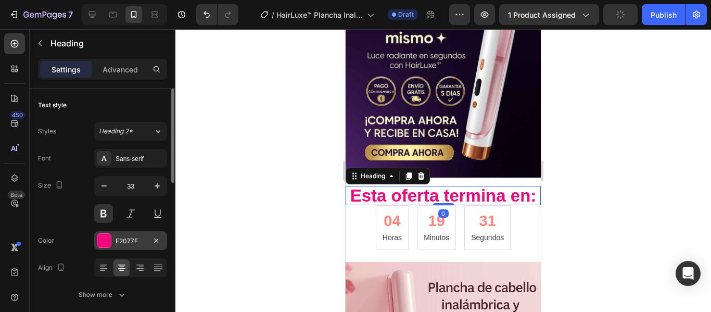
click at [131, 241] on div "F2077F" at bounding box center [131, 240] width 30 height 9
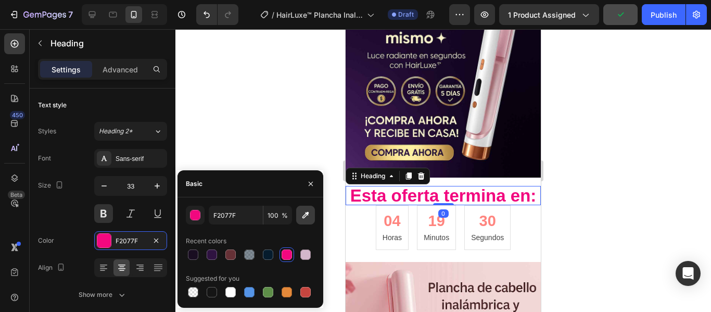
click at [307, 216] on icon "button" at bounding box center [305, 215] width 7 height 7
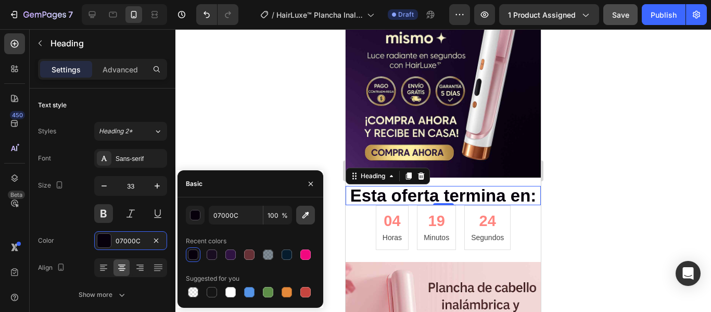
click at [308, 217] on icon "button" at bounding box center [305, 215] width 10 height 10
type input "200A31"
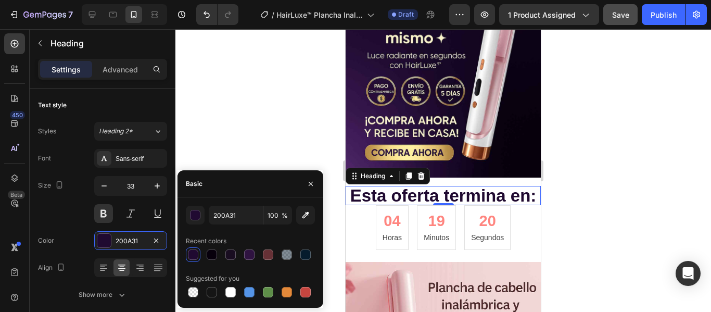
click at [623, 158] on div at bounding box center [443, 170] width 536 height 283
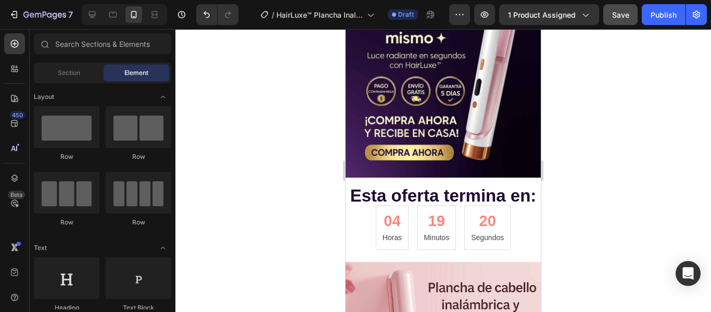
click at [599, 153] on div at bounding box center [443, 170] width 536 height 283
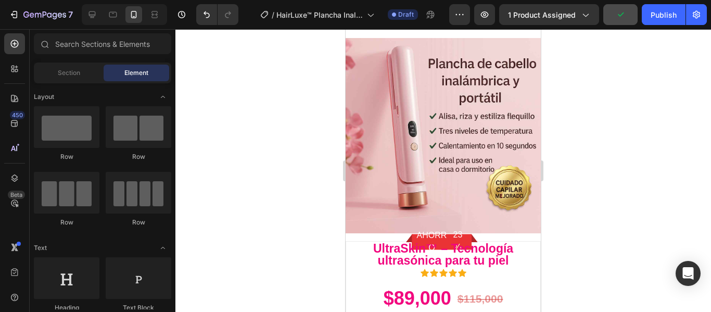
scroll to position [2788, 0]
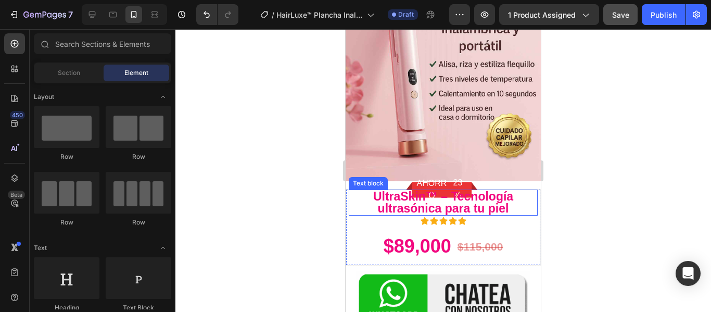
click at [385, 206] on p "UltraSkin™ – Tecnología ultrasónica para tu piel" at bounding box center [443, 203] width 187 height 24
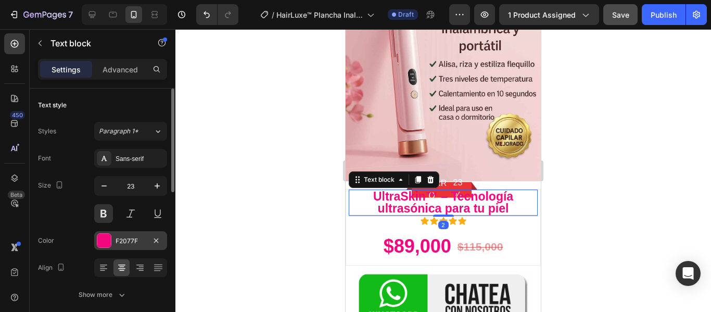
click at [130, 241] on div "F2077F" at bounding box center [131, 240] width 30 height 9
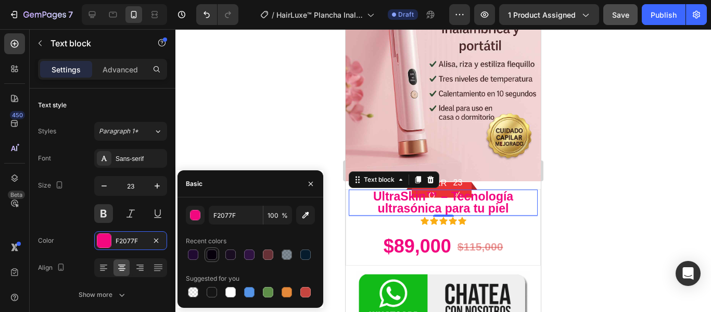
click at [212, 258] on div at bounding box center [212, 254] width 10 height 10
type input "07000C"
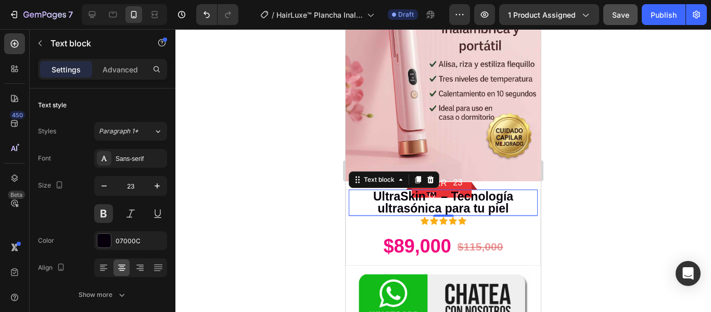
click at [578, 197] on div at bounding box center [443, 170] width 536 height 283
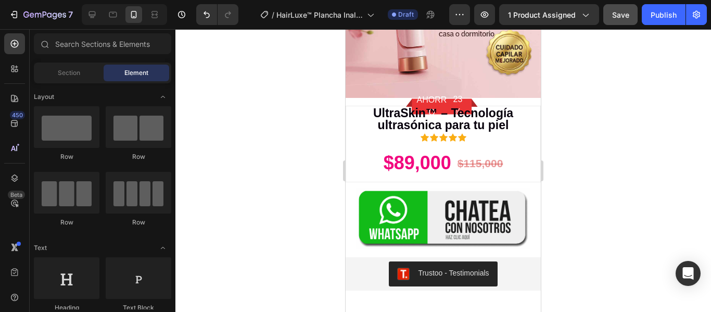
scroll to position [1244, 0]
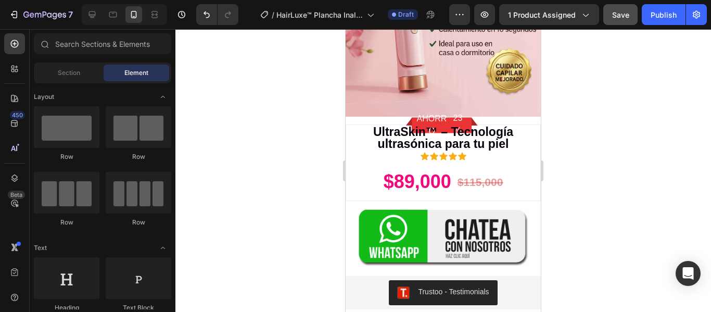
click at [601, 171] on div at bounding box center [443, 170] width 536 height 283
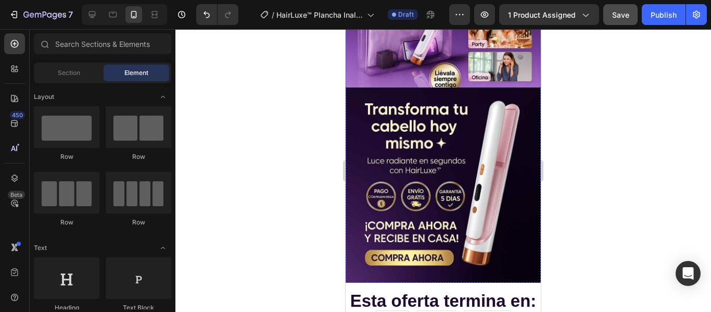
scroll to position [2598, 0]
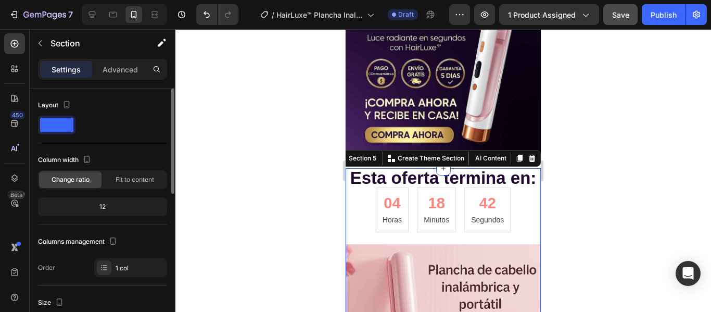
scroll to position [208, 0]
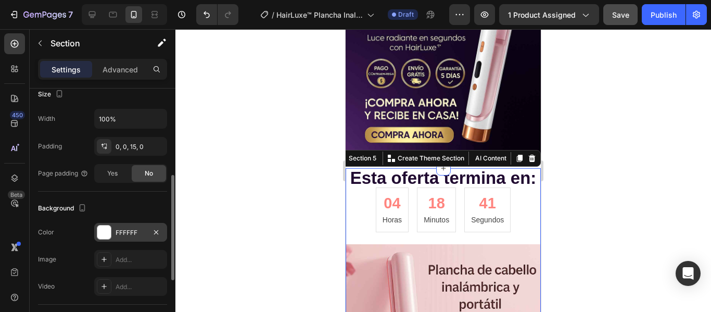
click at [136, 233] on div "FFFFFF" at bounding box center [131, 232] width 30 height 9
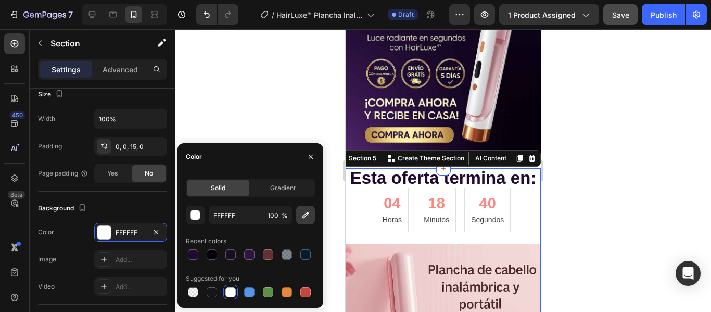
click at [311, 215] on button "button" at bounding box center [305, 215] width 19 height 19
type input "4D2465"
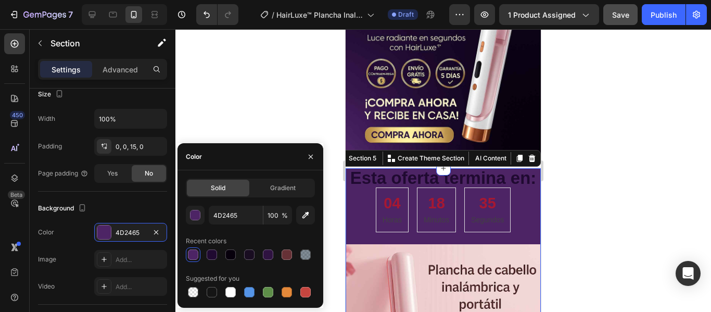
click at [615, 140] on div at bounding box center [443, 170] width 536 height 283
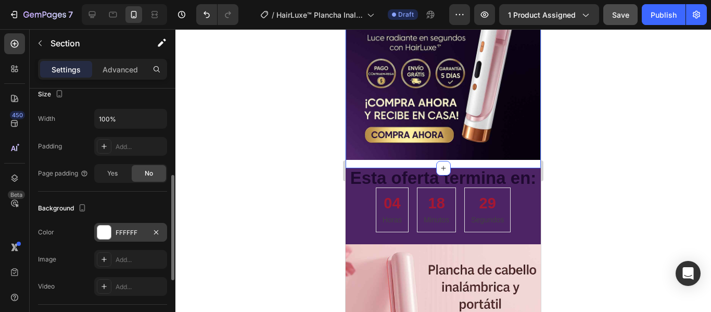
click at [128, 235] on div "FFFFFF" at bounding box center [131, 232] width 30 height 9
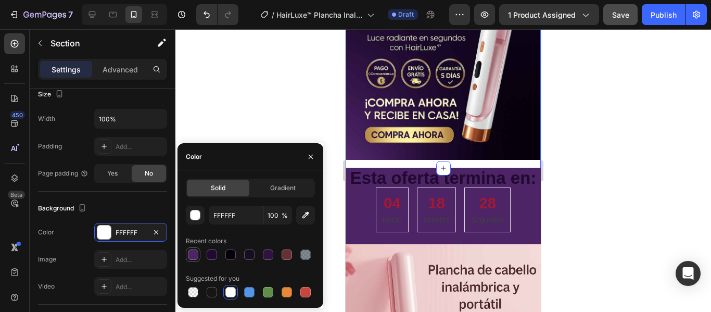
click at [192, 252] on div at bounding box center [193, 254] width 10 height 10
type input "4D2465"
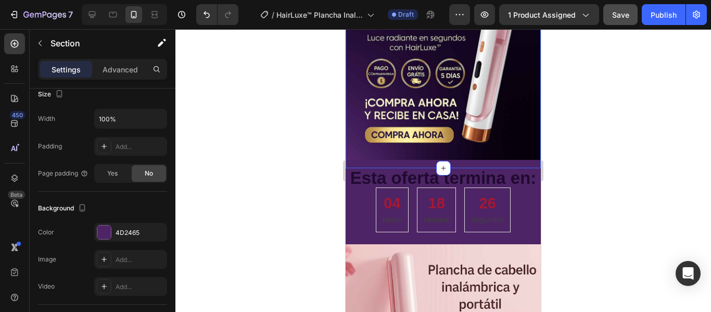
click at [628, 143] on div at bounding box center [443, 170] width 536 height 283
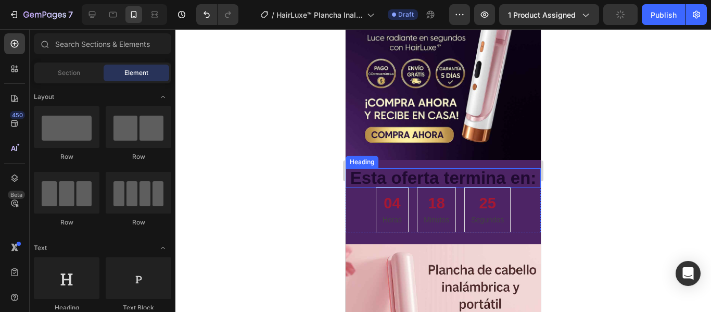
click at [440, 168] on h2 "Esta oferta termina en:" at bounding box center [443, 177] width 195 height 19
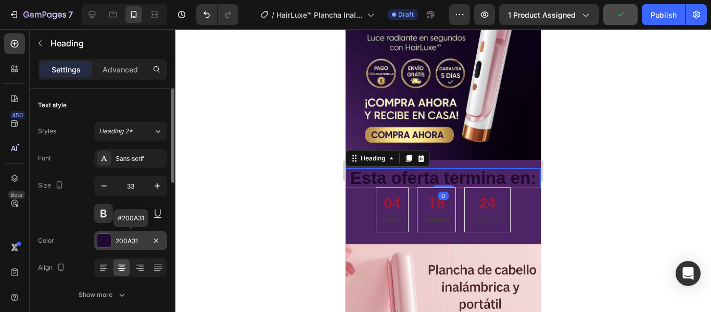
click at [125, 238] on div "200A31" at bounding box center [131, 240] width 30 height 9
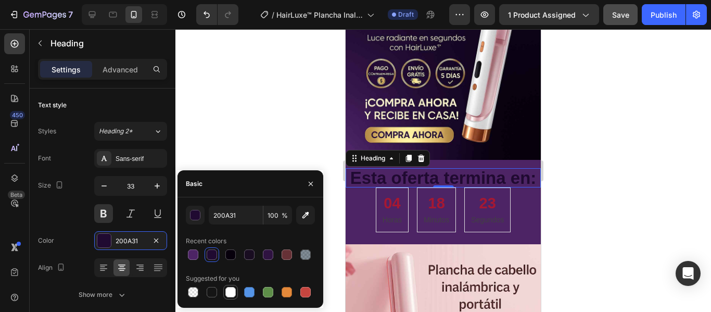
click at [233, 293] on div at bounding box center [230, 292] width 10 height 10
type input "FFFFFF"
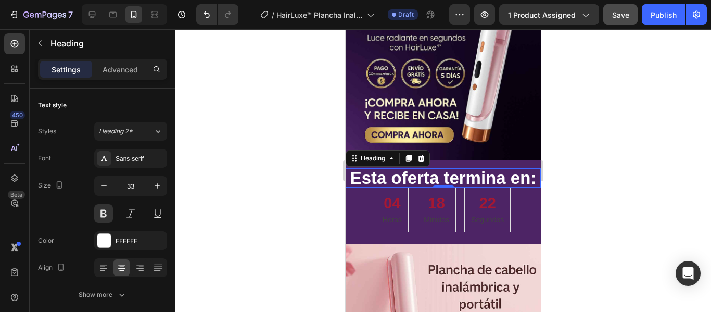
click at [611, 166] on div at bounding box center [443, 170] width 536 height 283
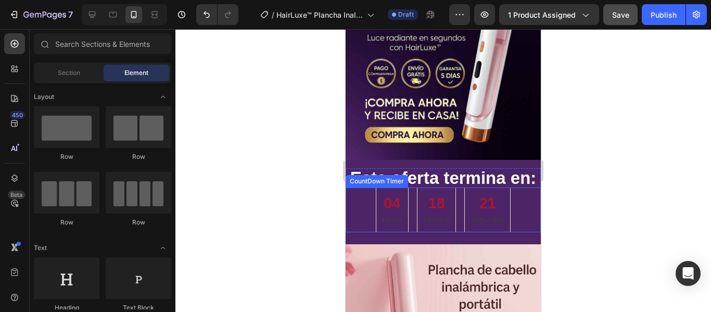
click at [482, 215] on p "Segundos" at bounding box center [487, 220] width 33 height 11
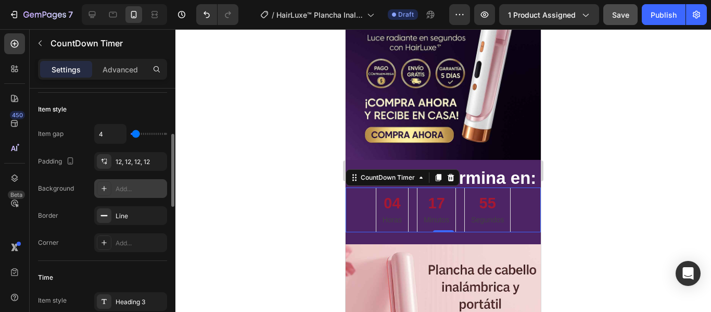
scroll to position [260, 0]
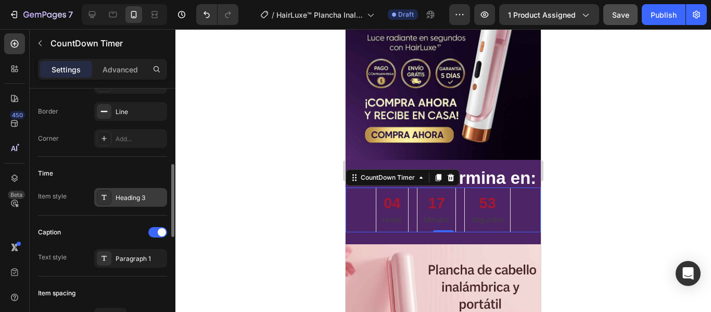
click at [125, 200] on div "Heading 3" at bounding box center [140, 197] width 49 height 9
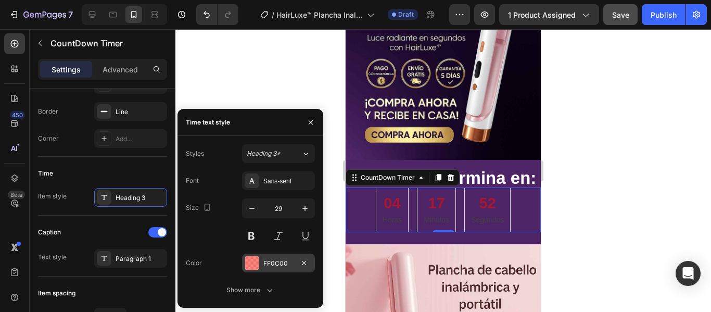
click at [269, 269] on div "FF0C00" at bounding box center [278, 263] width 73 height 19
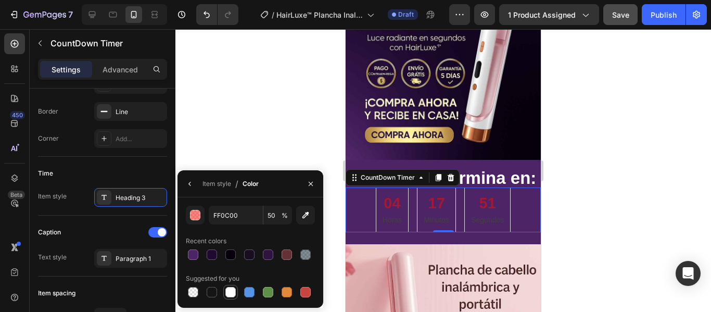
click at [228, 294] on div at bounding box center [230, 292] width 10 height 10
type input "10"
type input "FFFFFF"
type input "100"
click at [194, 220] on button "button" at bounding box center [195, 215] width 19 height 19
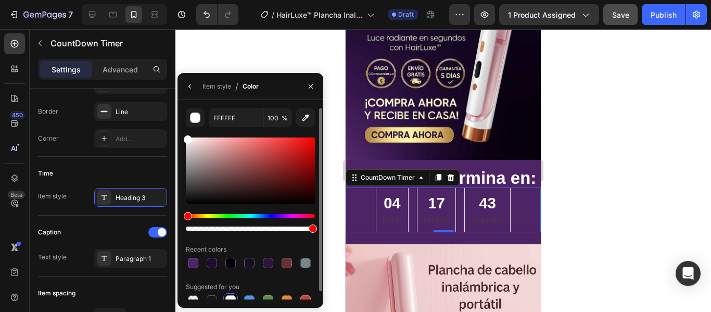
click at [312, 137] on div at bounding box center [250, 170] width 129 height 66
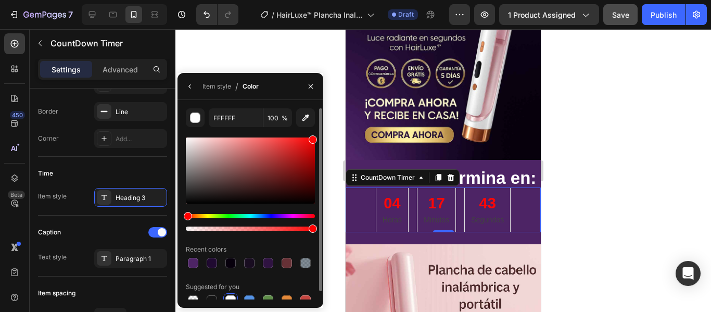
type input "FF0707"
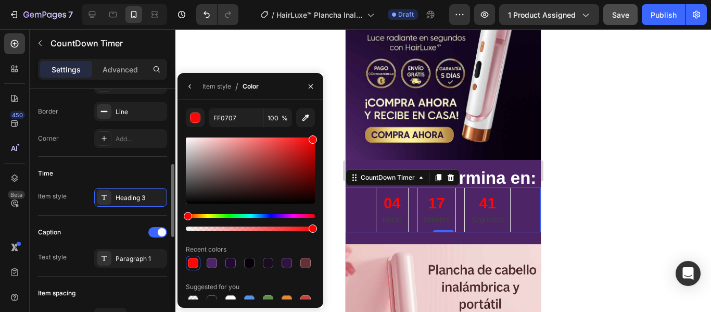
scroll to position [312, 0]
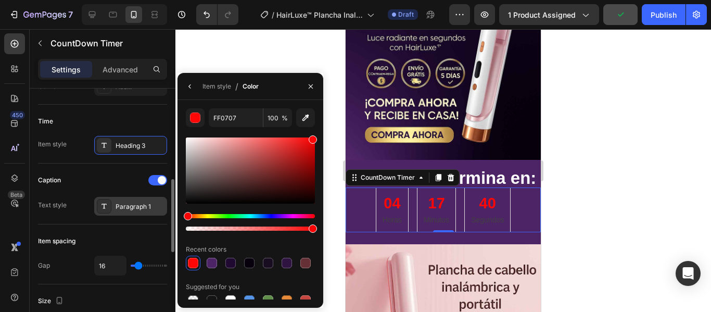
click at [121, 204] on div "Paragraph 1" at bounding box center [140, 206] width 49 height 9
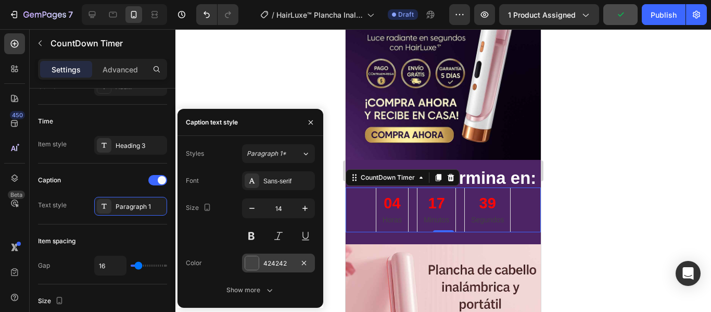
click at [276, 262] on div "424242" at bounding box center [278, 263] width 30 height 9
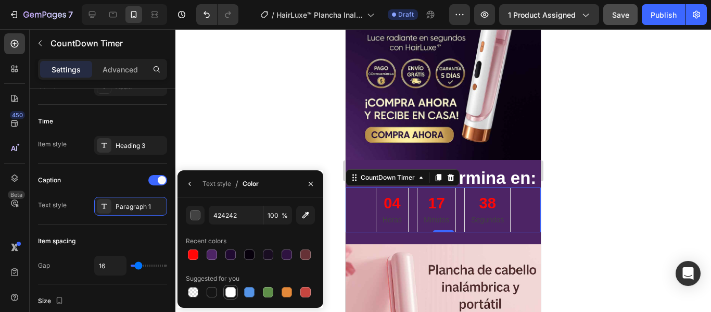
click at [232, 296] on div at bounding box center [230, 292] width 10 height 10
type input "FFFFFF"
click at [610, 188] on div at bounding box center [443, 170] width 536 height 283
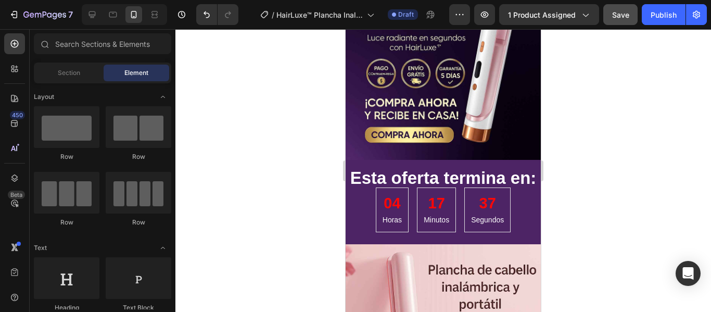
click at [607, 187] on div at bounding box center [443, 170] width 536 height 283
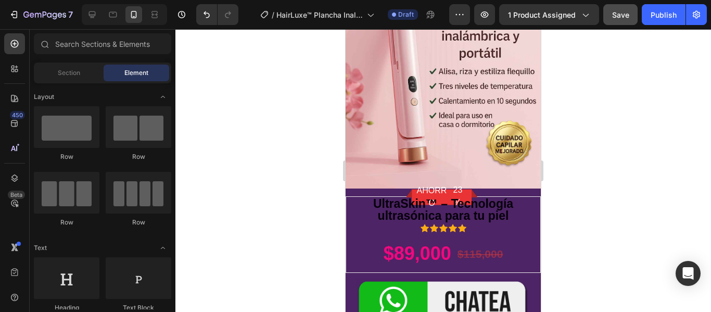
scroll to position [2806, 0]
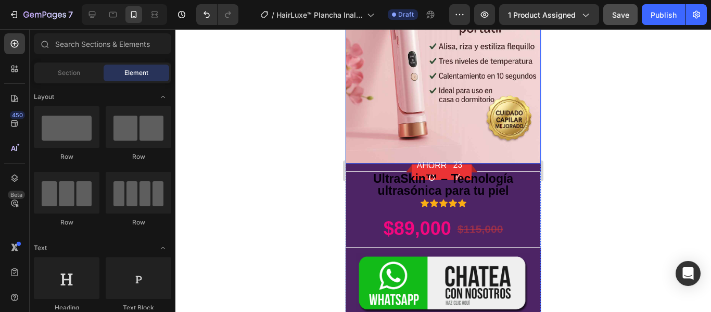
click at [428, 92] on img at bounding box center [443, 65] width 195 height 195
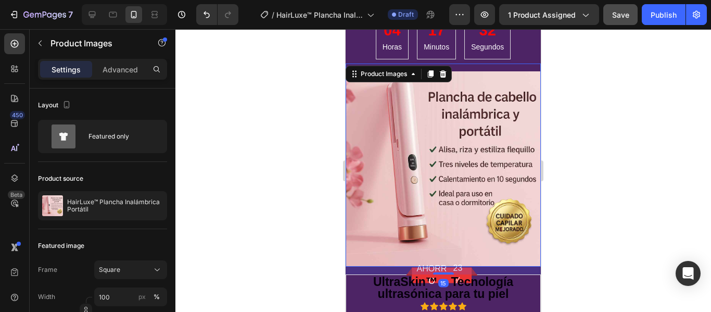
scroll to position [2702, 0]
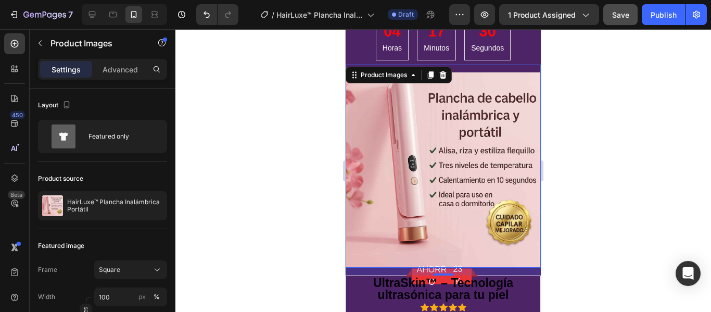
click at [616, 173] on div at bounding box center [443, 170] width 536 height 283
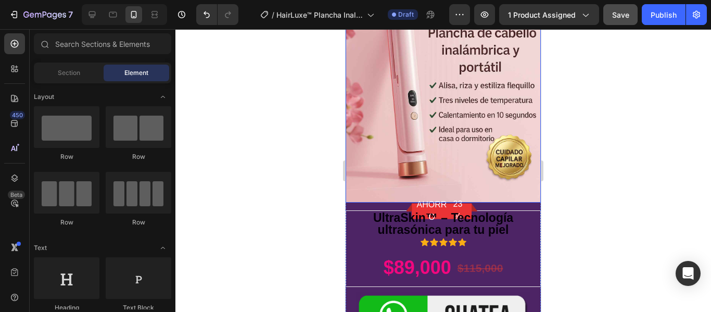
scroll to position [1140, 0]
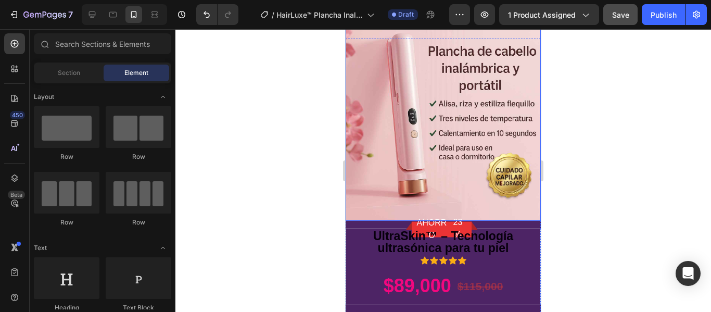
click at [461, 152] on img at bounding box center [443, 123] width 195 height 195
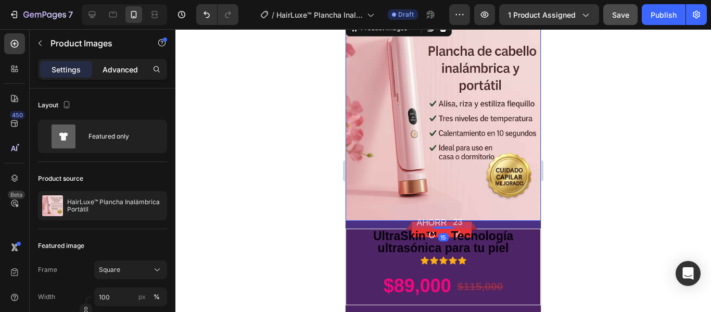
click at [124, 70] on p "Advanced" at bounding box center [120, 69] width 35 height 11
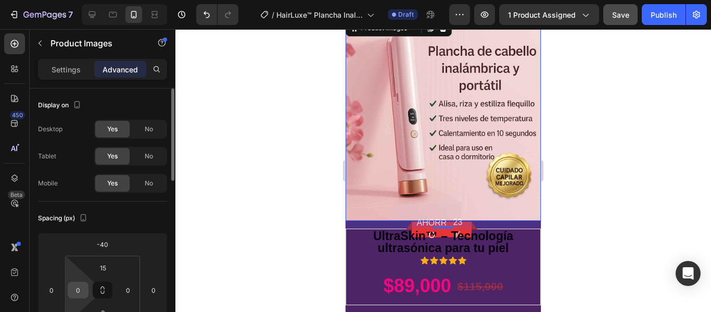
click at [80, 287] on input "0" at bounding box center [78, 290] width 16 height 16
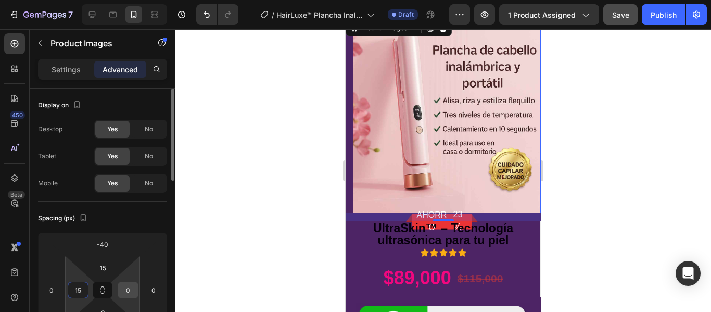
type input "15"
click at [125, 288] on input "0" at bounding box center [128, 290] width 16 height 16
type input "15"
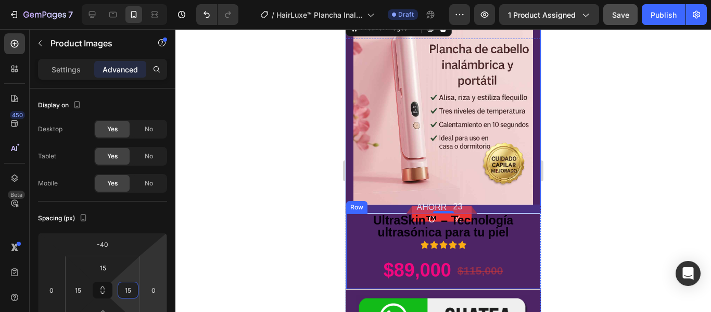
click at [583, 210] on div at bounding box center [443, 170] width 536 height 283
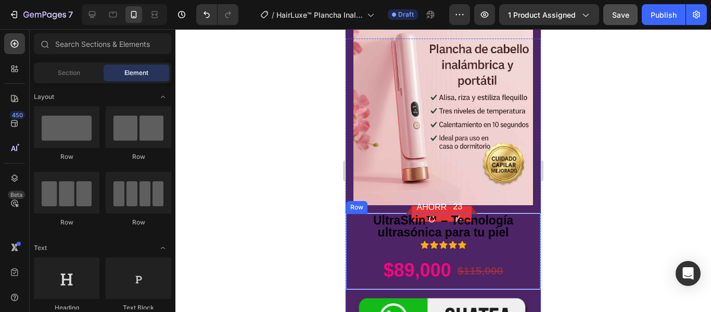
click at [583, 210] on div at bounding box center [443, 170] width 536 height 283
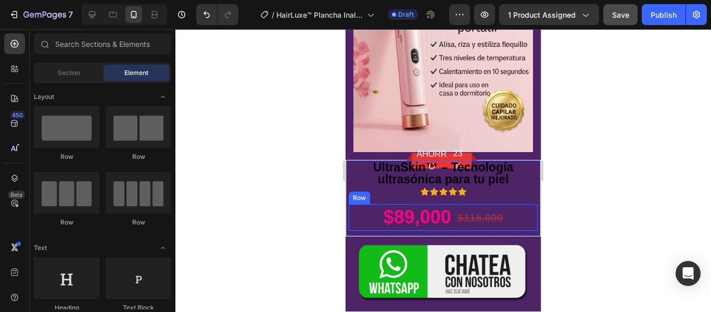
scroll to position [1192, 0]
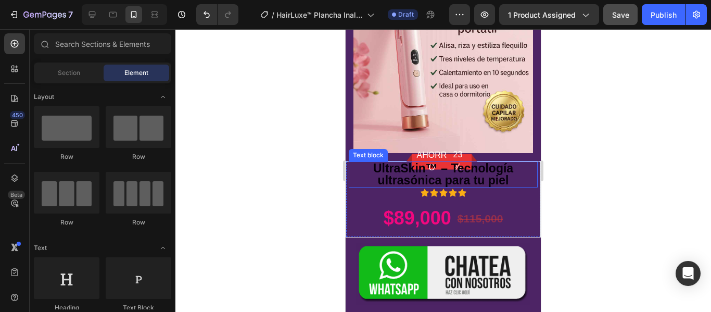
click at [488, 186] on p "UltraSkin™ – Tecnología ultrasónica para tu piel" at bounding box center [443, 174] width 187 height 24
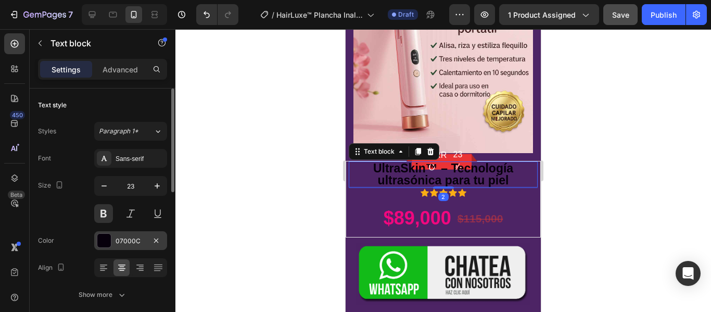
click at [128, 240] on div "07000C" at bounding box center [131, 240] width 30 height 9
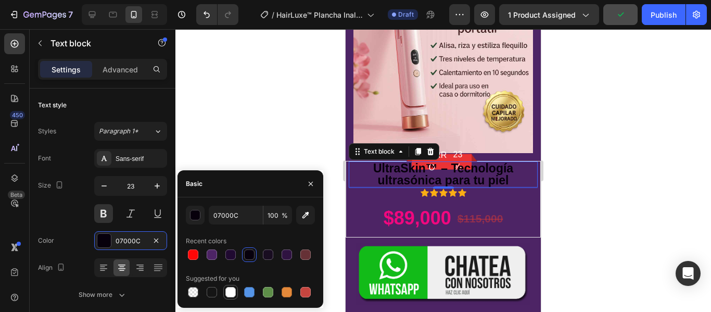
click at [228, 293] on div at bounding box center [230, 292] width 10 height 10
type input "FFFFFF"
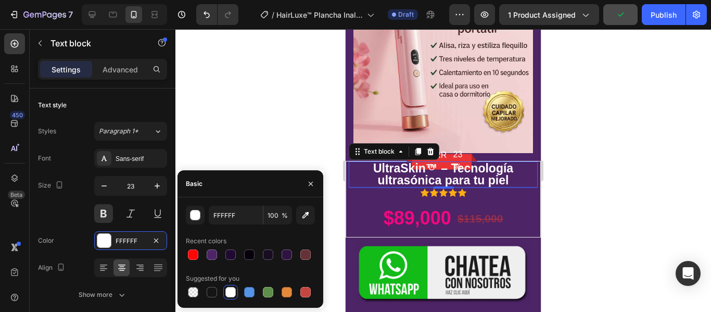
click at [608, 208] on div at bounding box center [443, 170] width 536 height 283
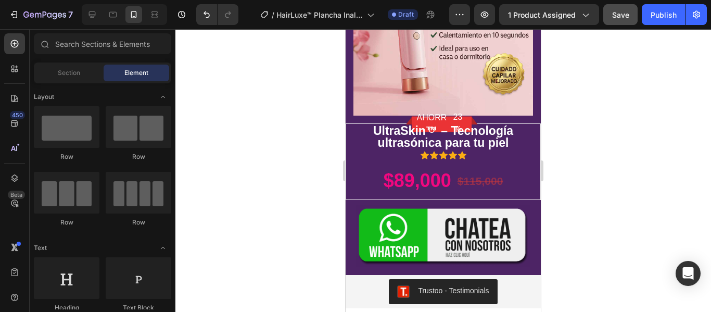
scroll to position [1228, 0]
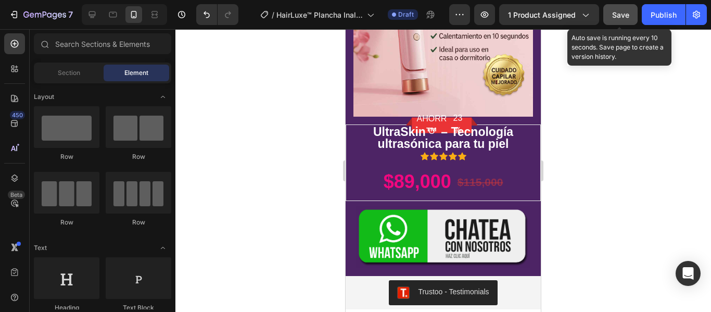
click at [619, 11] on span "Save" at bounding box center [620, 14] width 17 height 9
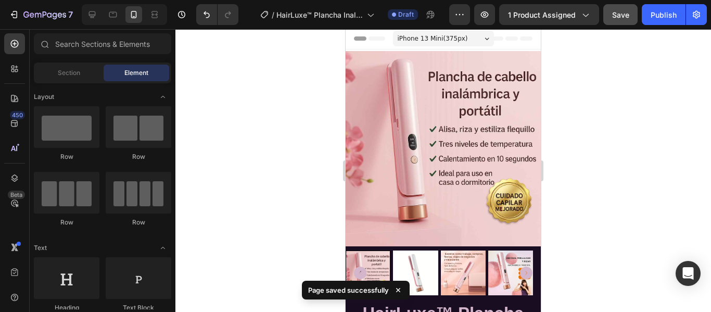
scroll to position [0, 0]
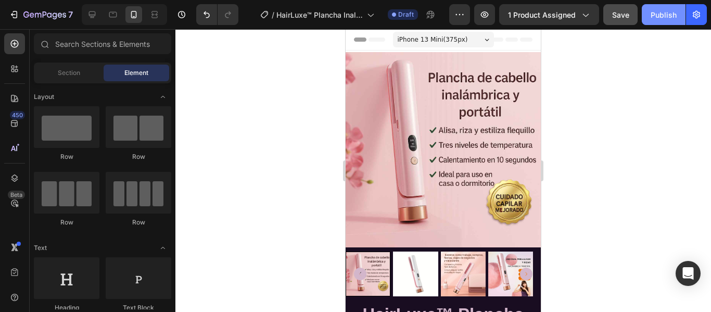
click at [660, 12] on div "Publish" at bounding box center [664, 14] width 26 height 11
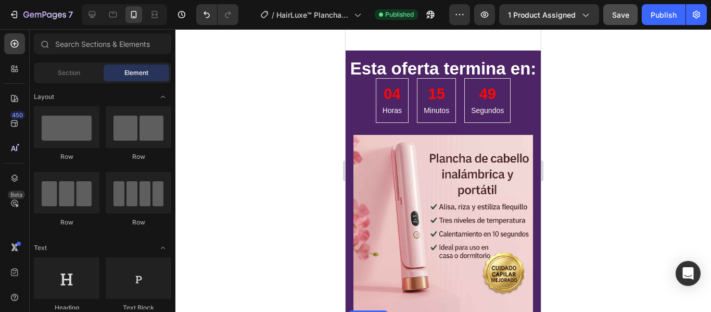
scroll to position [1020, 0]
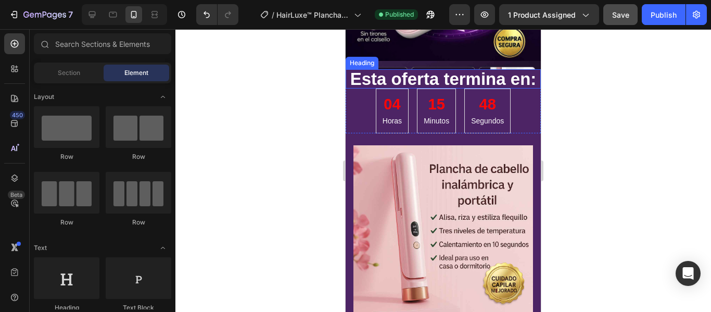
click at [500, 86] on h2 "Esta oferta termina en:" at bounding box center [443, 78] width 195 height 19
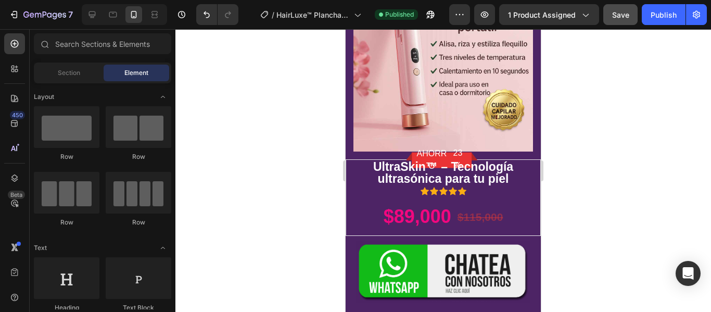
scroll to position [2855, 0]
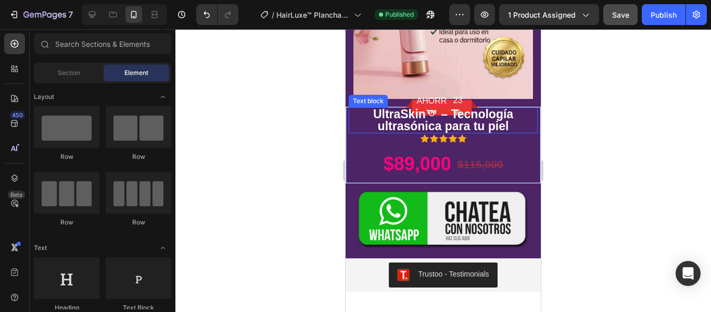
click at [498, 128] on p "UltraSkin™ – Tecnología ultrasónica para tu piel" at bounding box center [443, 120] width 187 height 24
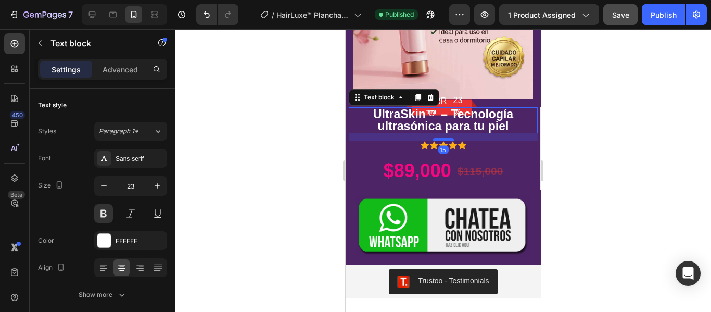
drag, startPoint x: 433, startPoint y: 143, endPoint x: 432, endPoint y: 150, distance: 6.9
click at [433, 141] on div at bounding box center [443, 139] width 21 height 3
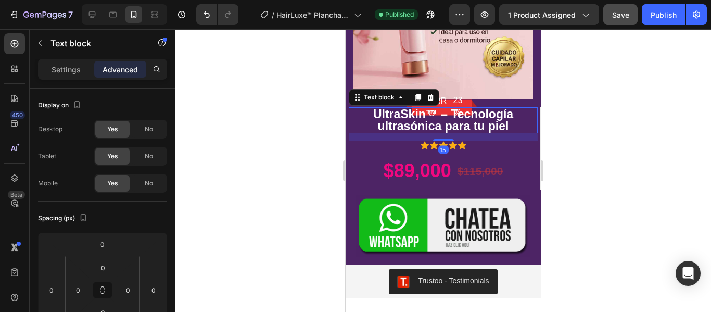
click at [619, 158] on div at bounding box center [443, 170] width 536 height 283
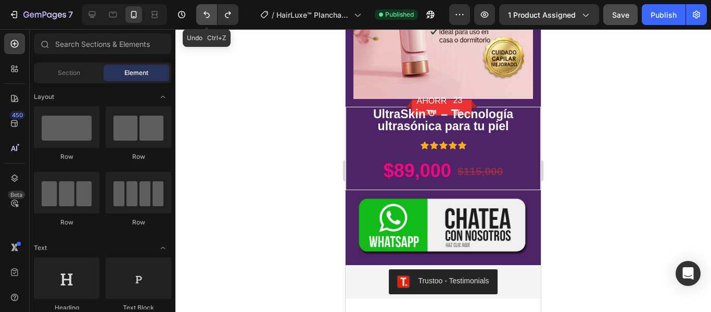
click at [203, 15] on icon "Undo/Redo" at bounding box center [206, 14] width 10 height 10
click at [588, 137] on div at bounding box center [443, 170] width 536 height 283
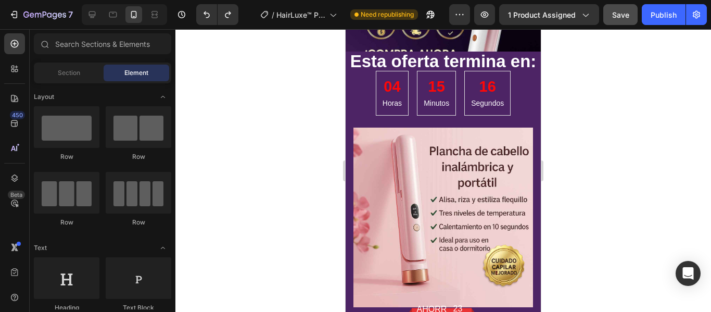
scroll to position [2594, 0]
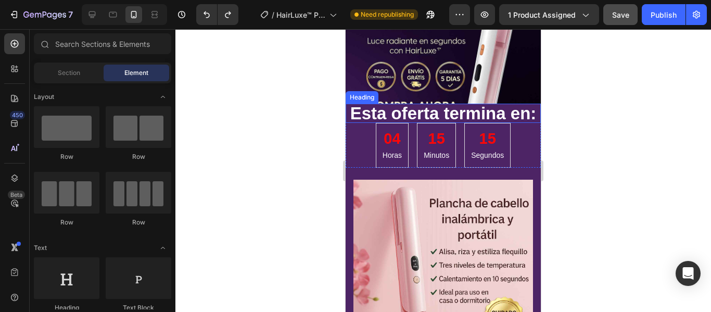
click at [452, 121] on h2 "Esta oferta termina en:" at bounding box center [443, 113] width 195 height 19
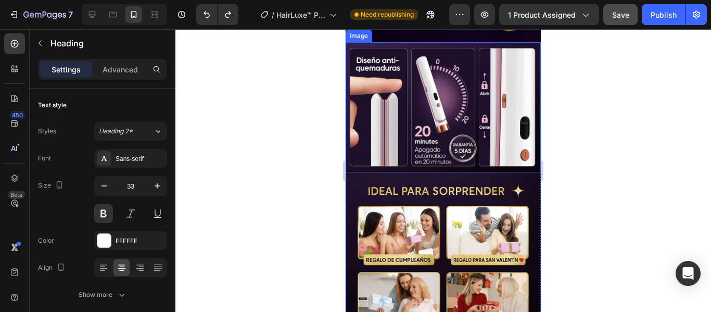
scroll to position [1131, 0]
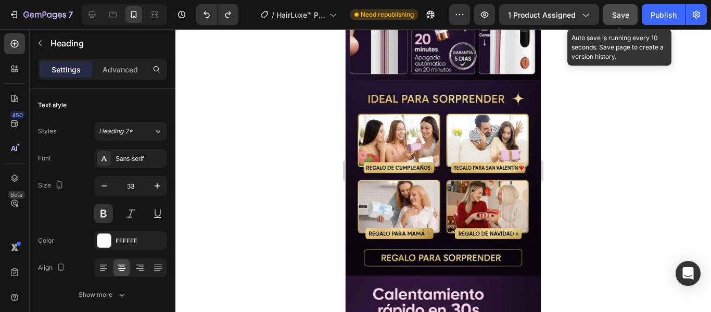
click at [623, 18] on span "Save" at bounding box center [620, 14] width 17 height 9
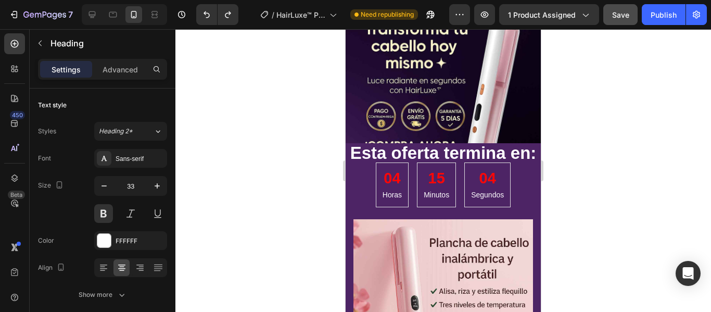
scroll to position [2537, 0]
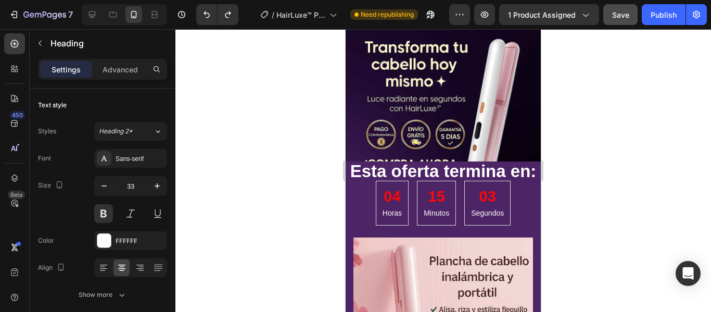
click at [499, 168] on h2 "Esta oferta termina en:" at bounding box center [443, 170] width 195 height 19
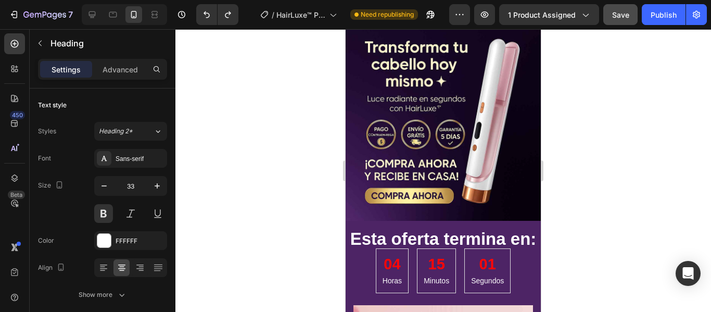
click at [373, 230] on p "Esta oferta termina en:" at bounding box center [443, 238] width 193 height 17
click at [449, 230] on p "Esta oferta termina en:" at bounding box center [443, 238] width 193 height 17
click at [458, 230] on p "Esta oferta termina en:" at bounding box center [443, 238] width 193 height 17
click at [457, 248] on div "04 Horas 14 Minutos 59 Segundos" at bounding box center [443, 270] width 135 height 45
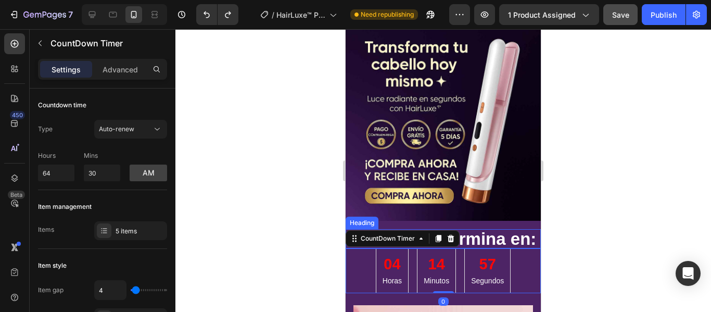
click at [487, 230] on p "Esta oferta termina en:" at bounding box center [443, 238] width 193 height 17
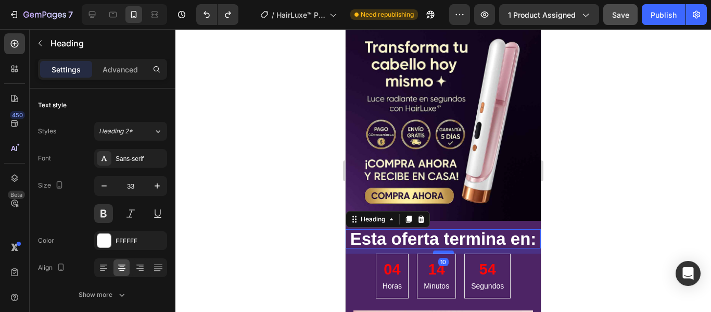
click at [442, 250] on div at bounding box center [443, 251] width 21 height 3
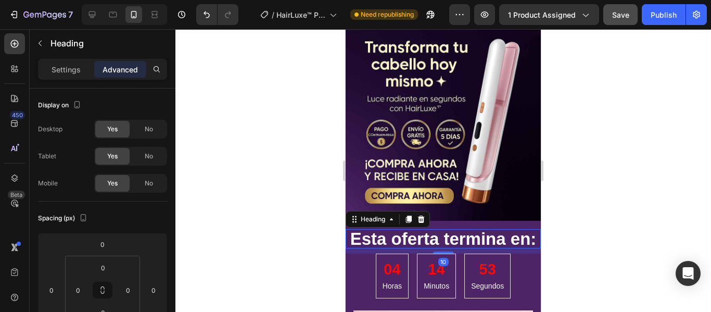
click at [600, 200] on div at bounding box center [443, 170] width 536 height 283
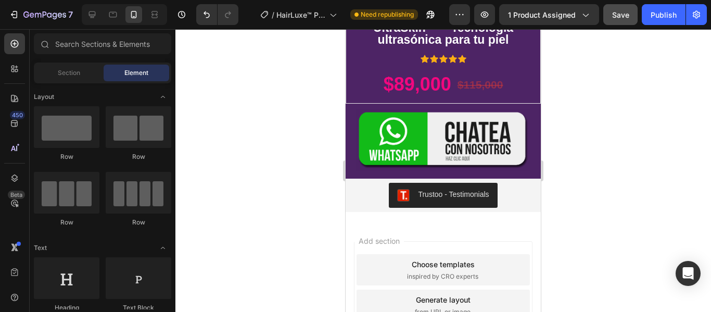
scroll to position [2953, 0]
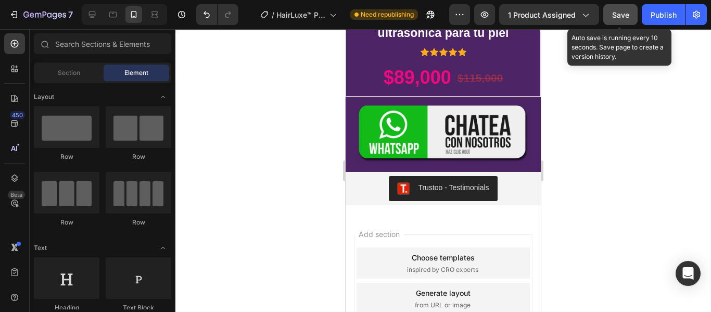
click at [617, 14] on span "Save" at bounding box center [620, 14] width 17 height 9
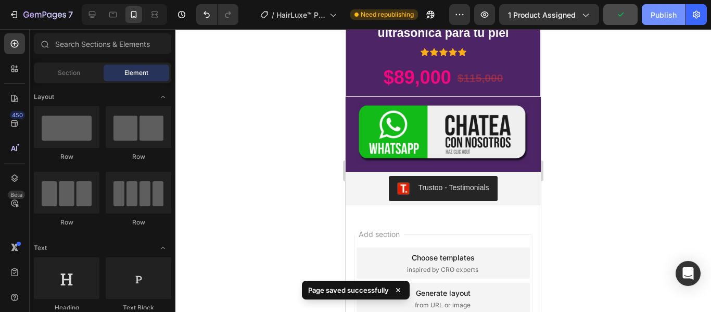
click at [670, 14] on div "Publish" at bounding box center [664, 14] width 26 height 11
click at [440, 131] on img at bounding box center [443, 133] width 174 height 62
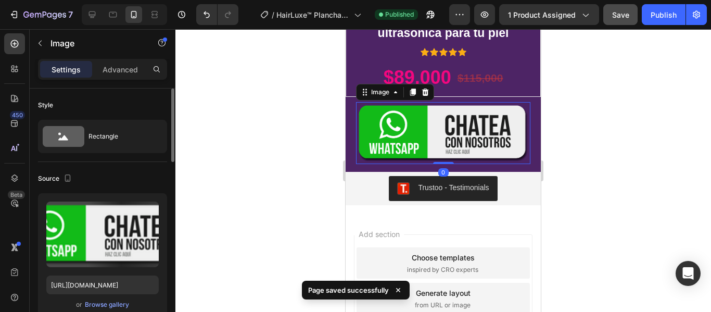
scroll to position [208, 0]
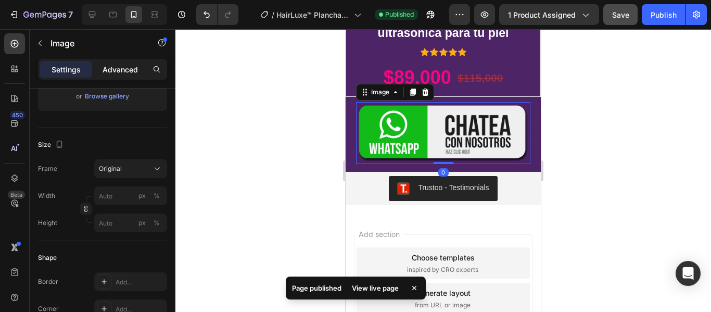
click at [120, 73] on p "Advanced" at bounding box center [120, 69] width 35 height 11
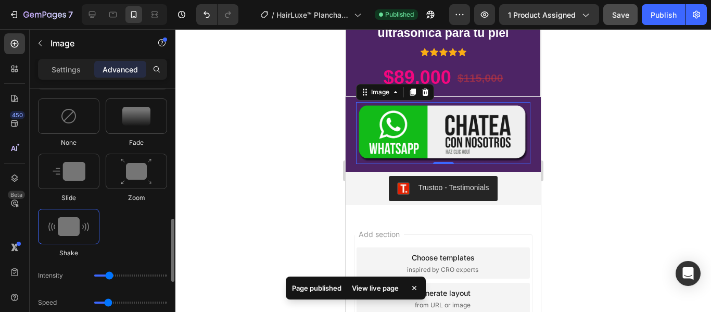
scroll to position [573, 0]
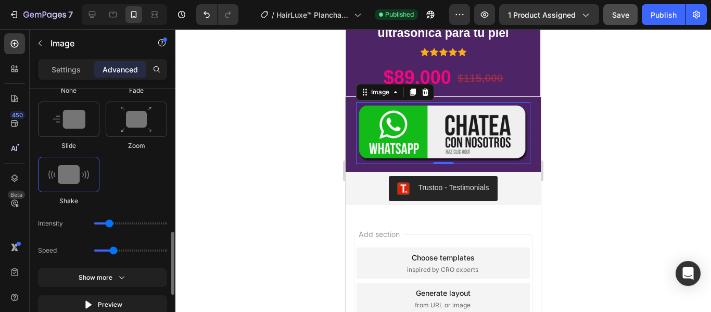
type input "1.1"
click at [111, 251] on input "range" at bounding box center [130, 250] width 73 height 2
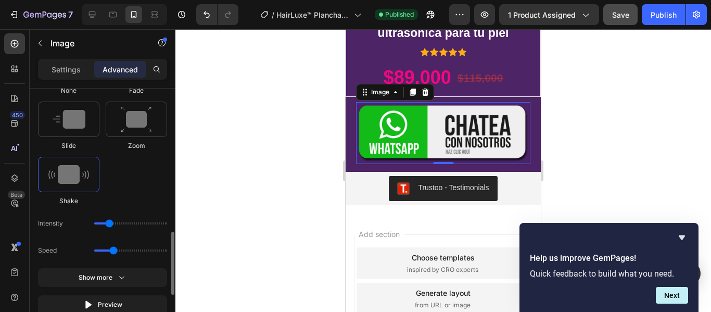
scroll to position [469, 0]
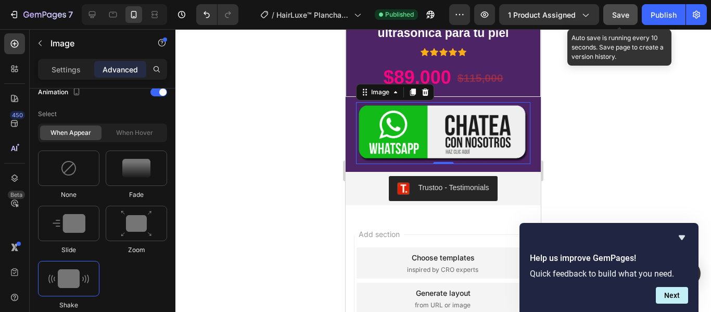
click at [621, 14] on span "Save" at bounding box center [620, 14] width 17 height 9
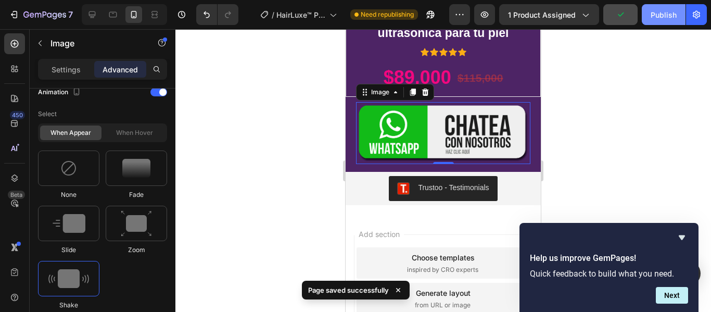
click at [683, 12] on button "Publish" at bounding box center [664, 14] width 44 height 21
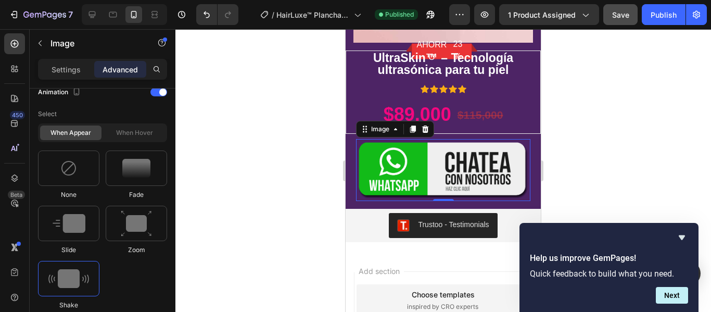
scroll to position [2901, 0]
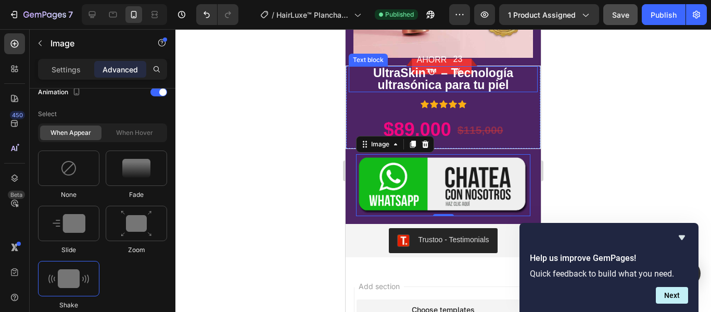
click at [499, 91] on p "UltraSkin™ – Tecnología ultrasónica para tu piel" at bounding box center [443, 79] width 187 height 24
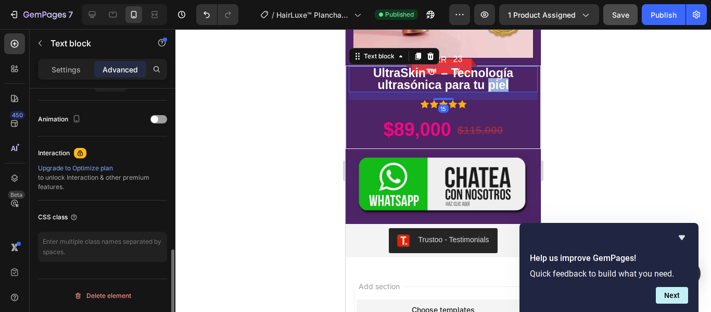
scroll to position [0, 0]
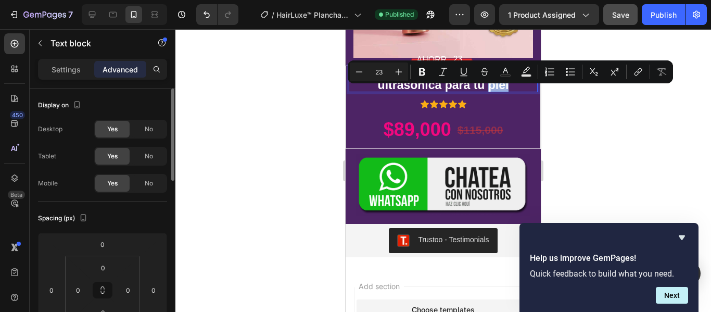
click at [512, 91] on p "UltraSkin™ – Tecnología ultrasónica para tu piel" at bounding box center [443, 79] width 187 height 24
click at [513, 91] on p "UltraSkin™ – Tecnología ultrasónica para tu piel" at bounding box center [443, 79] width 187 height 24
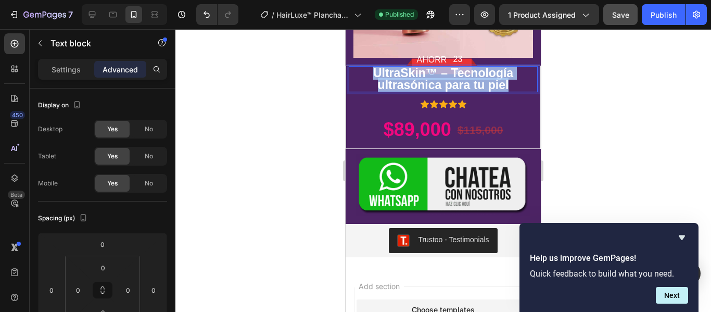
drag, startPoint x: 513, startPoint y: 93, endPoint x: 369, endPoint y: 86, distance: 143.9
click at [369, 86] on p "UltraSkin™ – Tecnología ultrasónica para tu piel" at bounding box center [443, 79] width 187 height 24
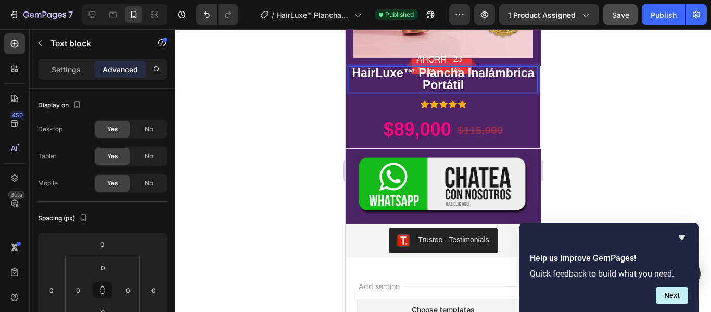
click at [616, 108] on div at bounding box center [443, 170] width 536 height 283
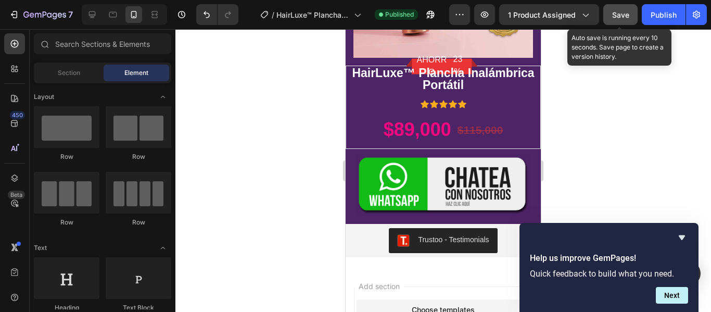
click at [610, 15] on button "Save" at bounding box center [620, 14] width 34 height 21
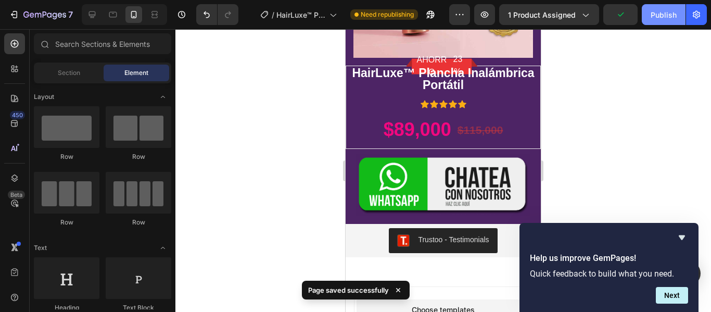
click at [663, 18] on div "Publish" at bounding box center [664, 14] width 26 height 11
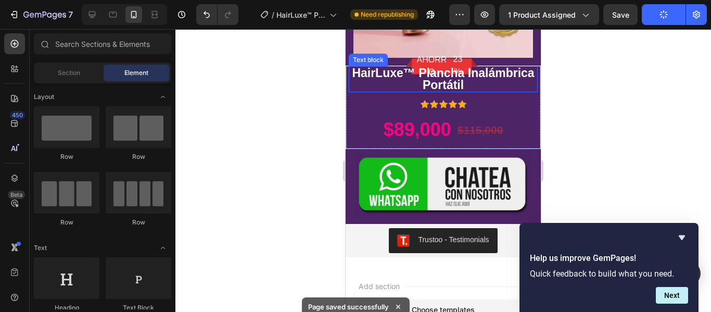
click at [528, 79] on p "HairLuxe™ Plancha Inalámbrica Portátil" at bounding box center [443, 79] width 187 height 24
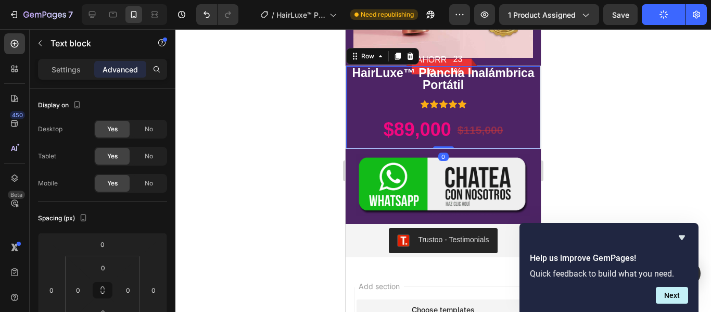
click at [532, 149] on div "AHORRO 23% (P) Tag Row HairLuxe™ Plancha Inalámbrica Portátil Text block Icon I…" at bounding box center [443, 107] width 195 height 83
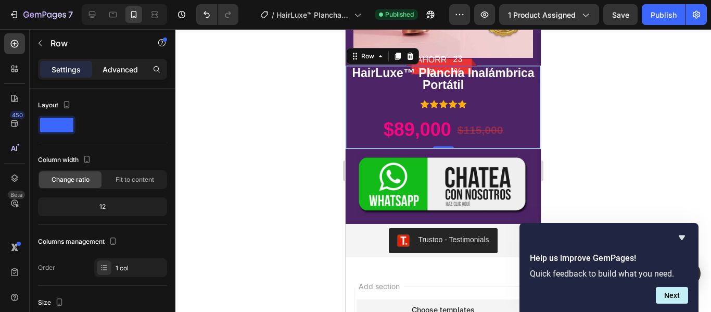
click at [122, 72] on p "Advanced" at bounding box center [120, 69] width 35 height 11
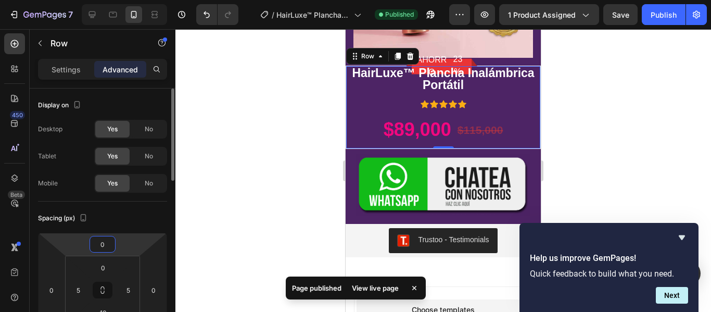
click at [105, 243] on input "0" at bounding box center [102, 244] width 21 height 16
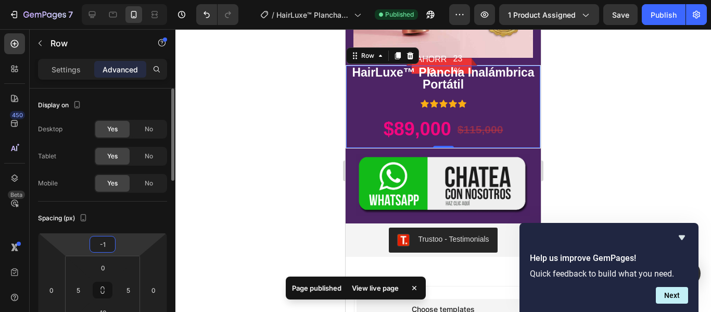
type input "-10"
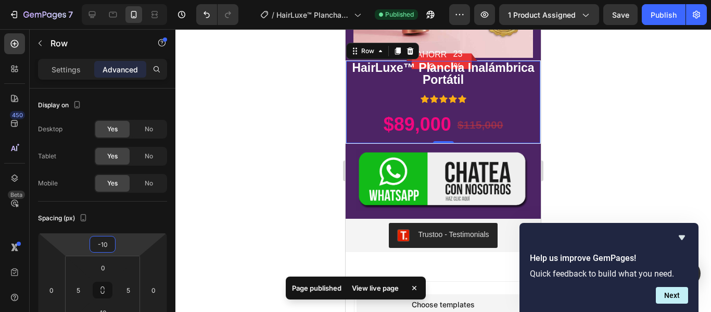
click at [587, 124] on div at bounding box center [443, 170] width 536 height 283
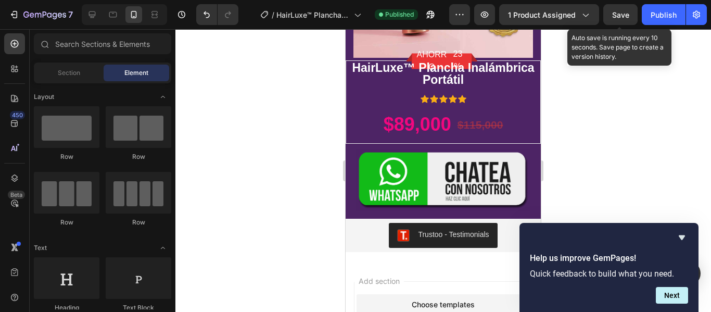
click at [619, 12] on span "Save" at bounding box center [620, 14] width 17 height 9
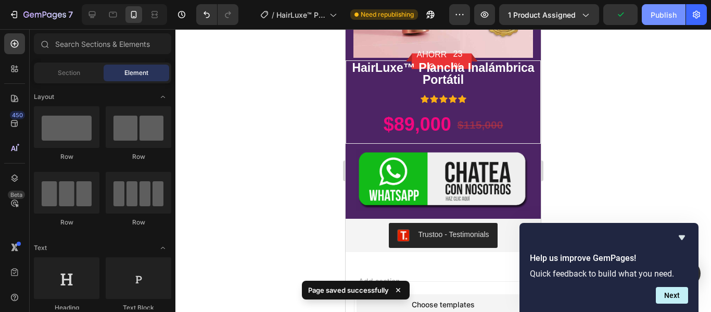
click at [661, 15] on div "Publish" at bounding box center [664, 14] width 26 height 11
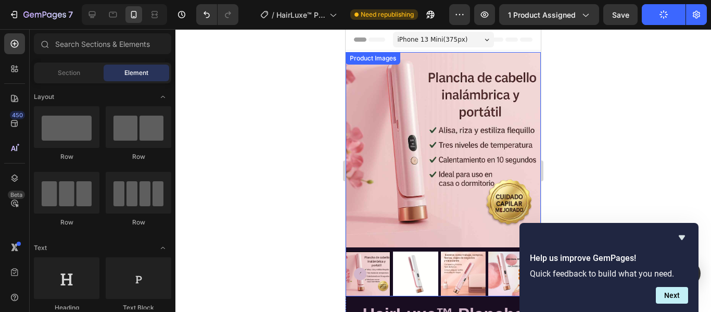
scroll to position [208, 0]
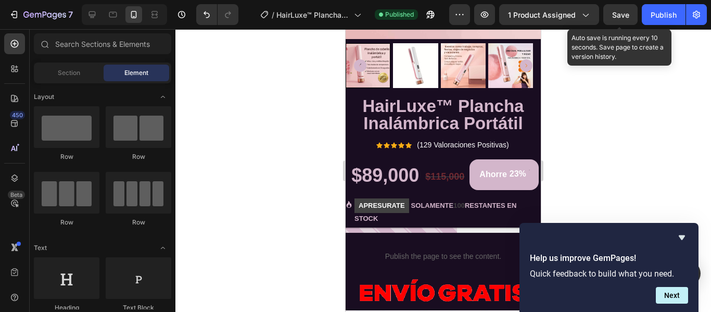
click at [617, 16] on span "Save" at bounding box center [620, 14] width 17 height 9
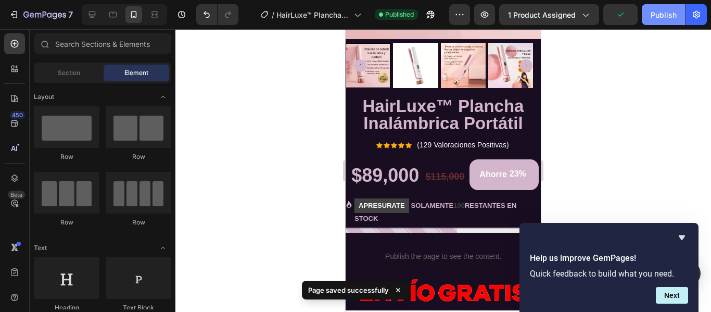
click at [672, 16] on div "Publish" at bounding box center [664, 14] width 26 height 11
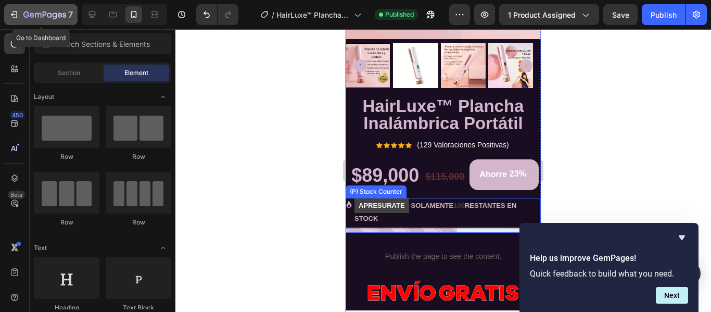
click at [27, 9] on div "7" at bounding box center [47, 14] width 49 height 12
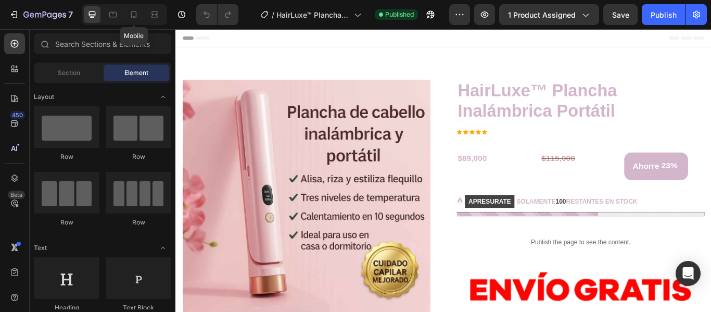
click at [136, 14] on icon at bounding box center [134, 14] width 6 height 7
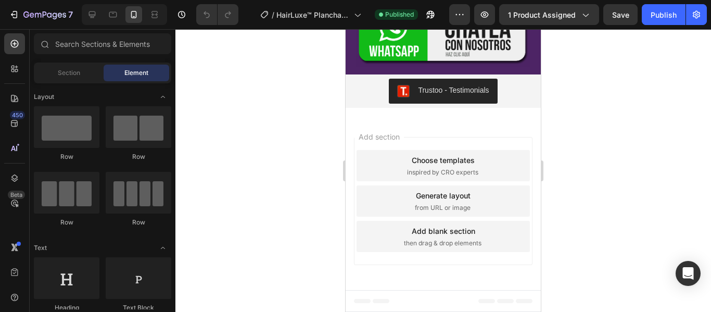
scroll to position [3709, 0]
click at [374, 301] on span "Footer" at bounding box center [375, 301] width 20 height 10
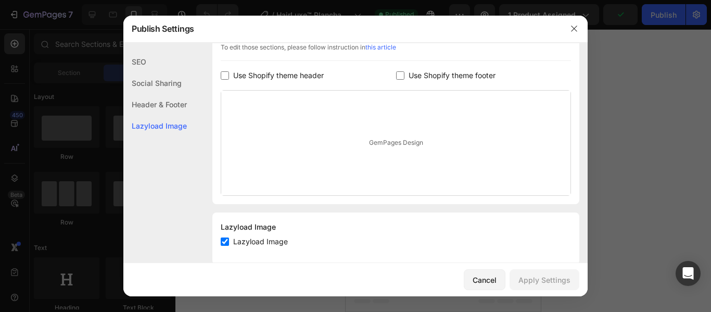
scroll to position [203, 0]
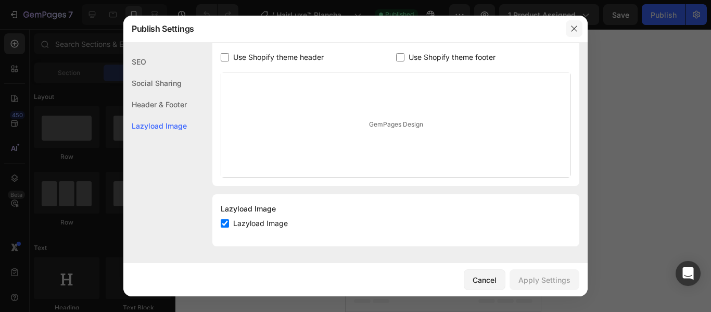
click at [578, 30] on icon "button" at bounding box center [574, 28] width 8 height 8
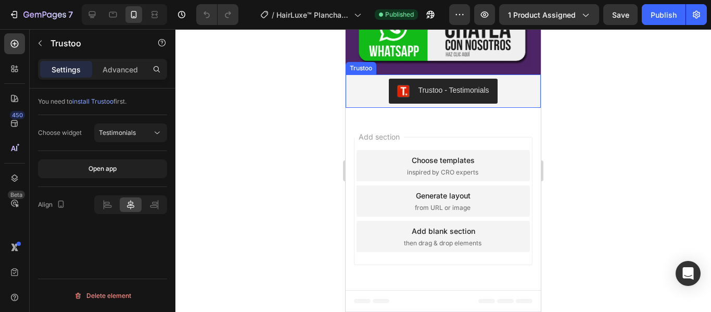
click at [492, 85] on button "Trustoo - Testimonials" at bounding box center [443, 91] width 108 height 25
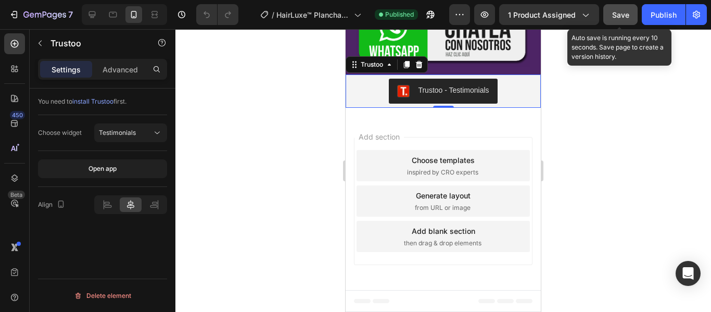
click at [620, 15] on span "Save" at bounding box center [620, 14] width 17 height 9
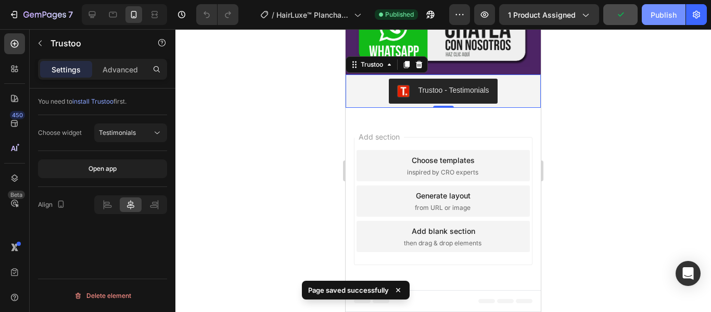
click at [663, 15] on div "Publish" at bounding box center [664, 14] width 26 height 11
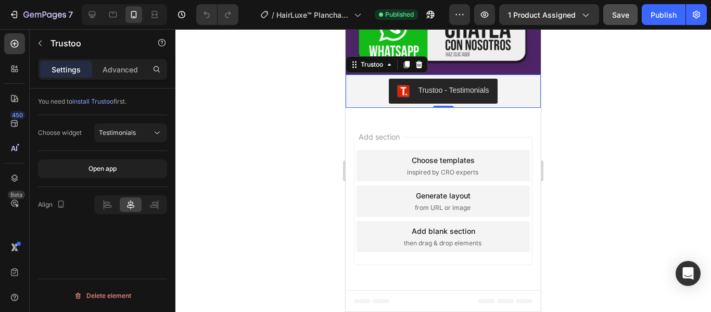
scroll to position [3709, 0]
click at [521, 86] on div "Trustoo - Testimonials" at bounding box center [443, 91] width 187 height 25
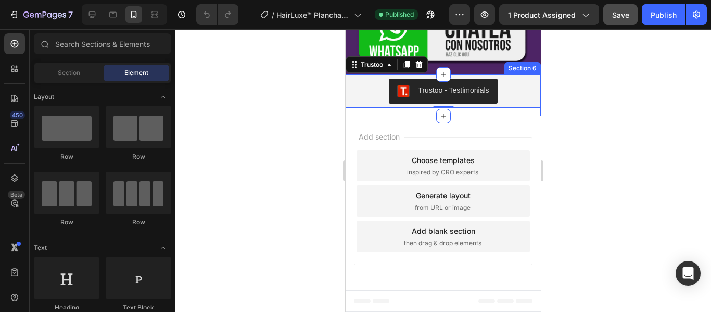
click at [515, 118] on div "Add section Choose templates inspired by CRO experts Generate layout from URL o…" at bounding box center [443, 203] width 195 height 174
click at [528, 97] on div "Trustoo - Testimonials" at bounding box center [443, 91] width 187 height 25
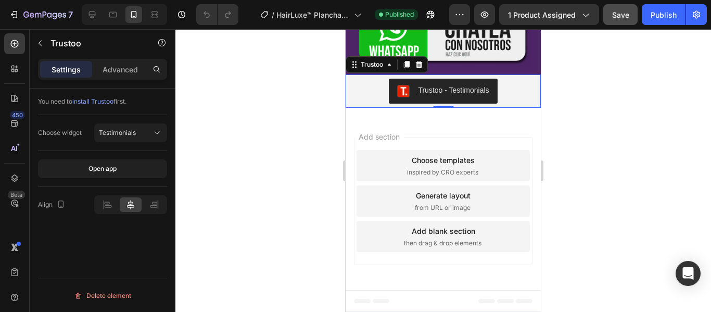
click at [95, 100] on span "install Trustoo" at bounding box center [92, 101] width 41 height 8
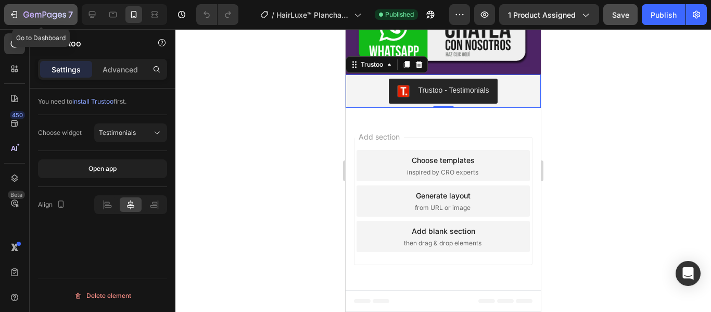
click at [44, 8] on div "7" at bounding box center [47, 14] width 49 height 12
